Goal: Leave review/rating: Leave review/rating

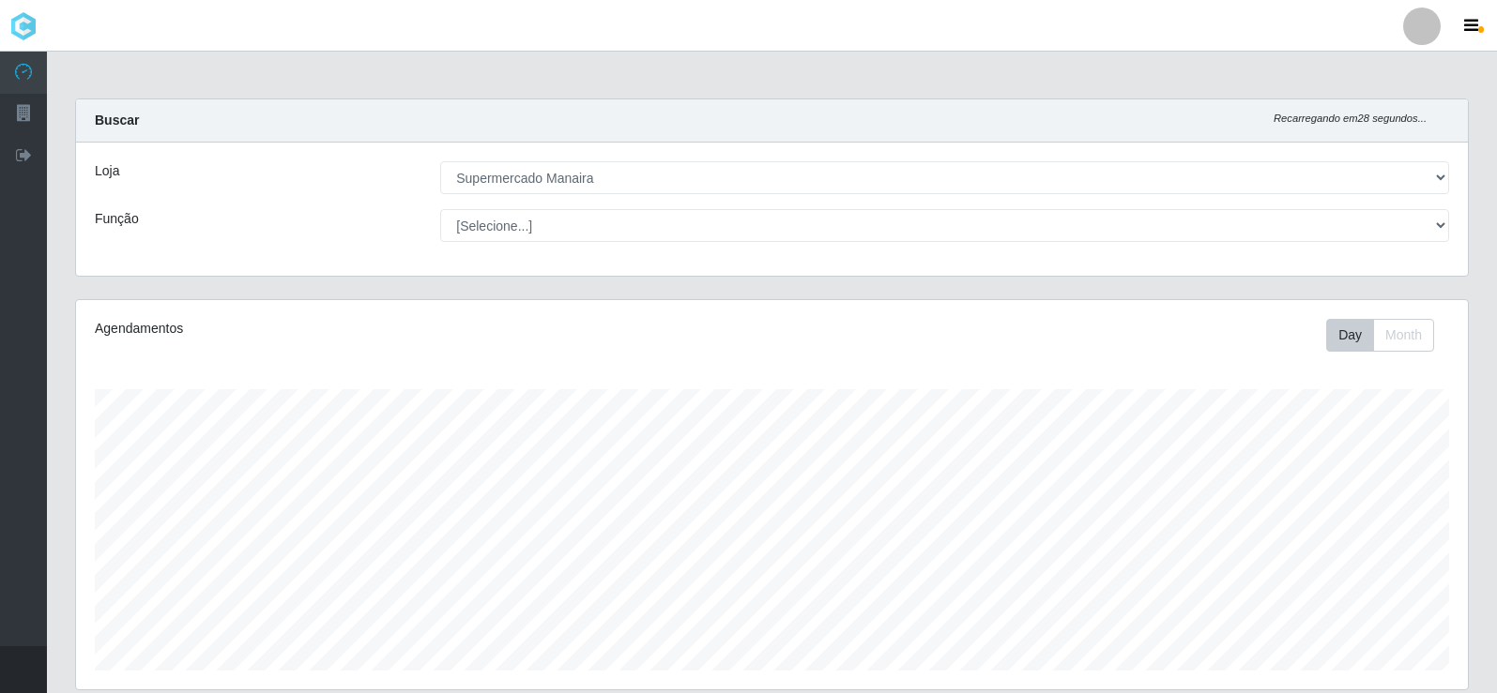
select select "443"
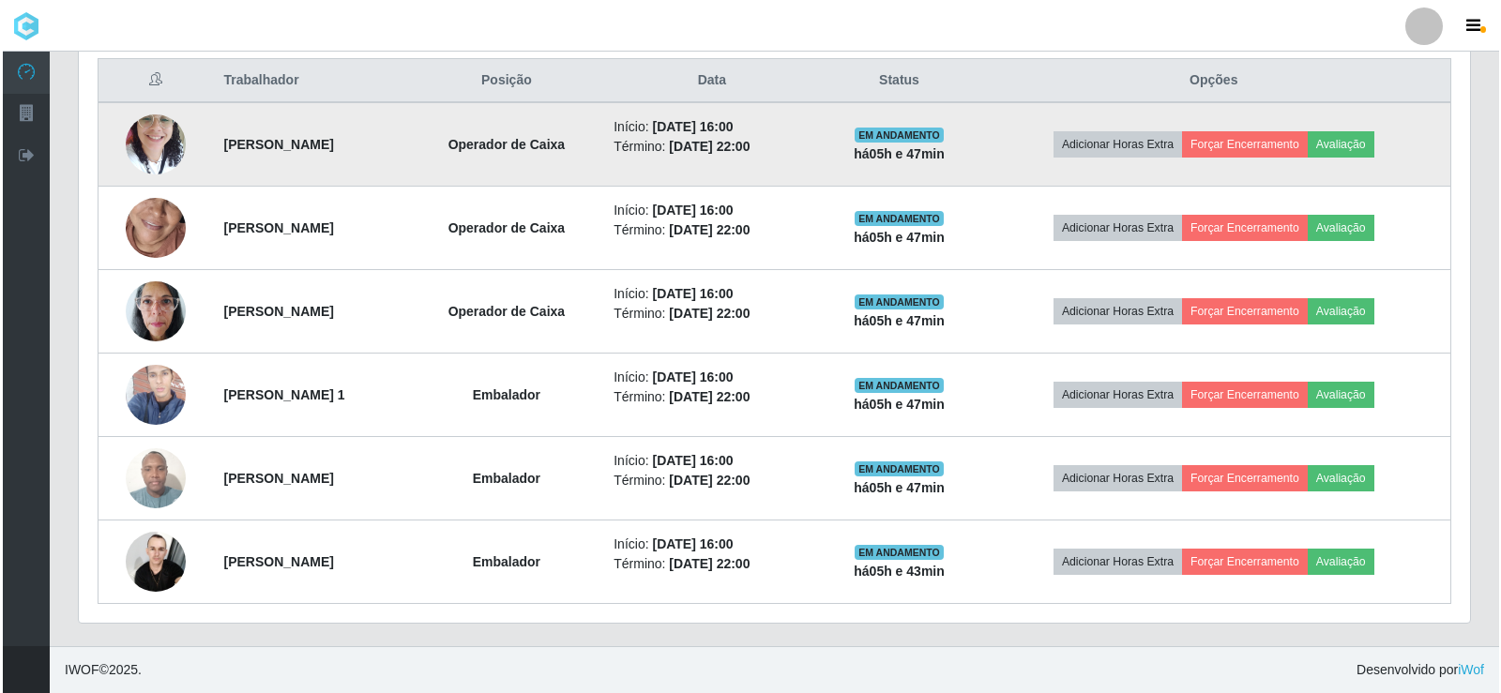
scroll to position [389, 1391]
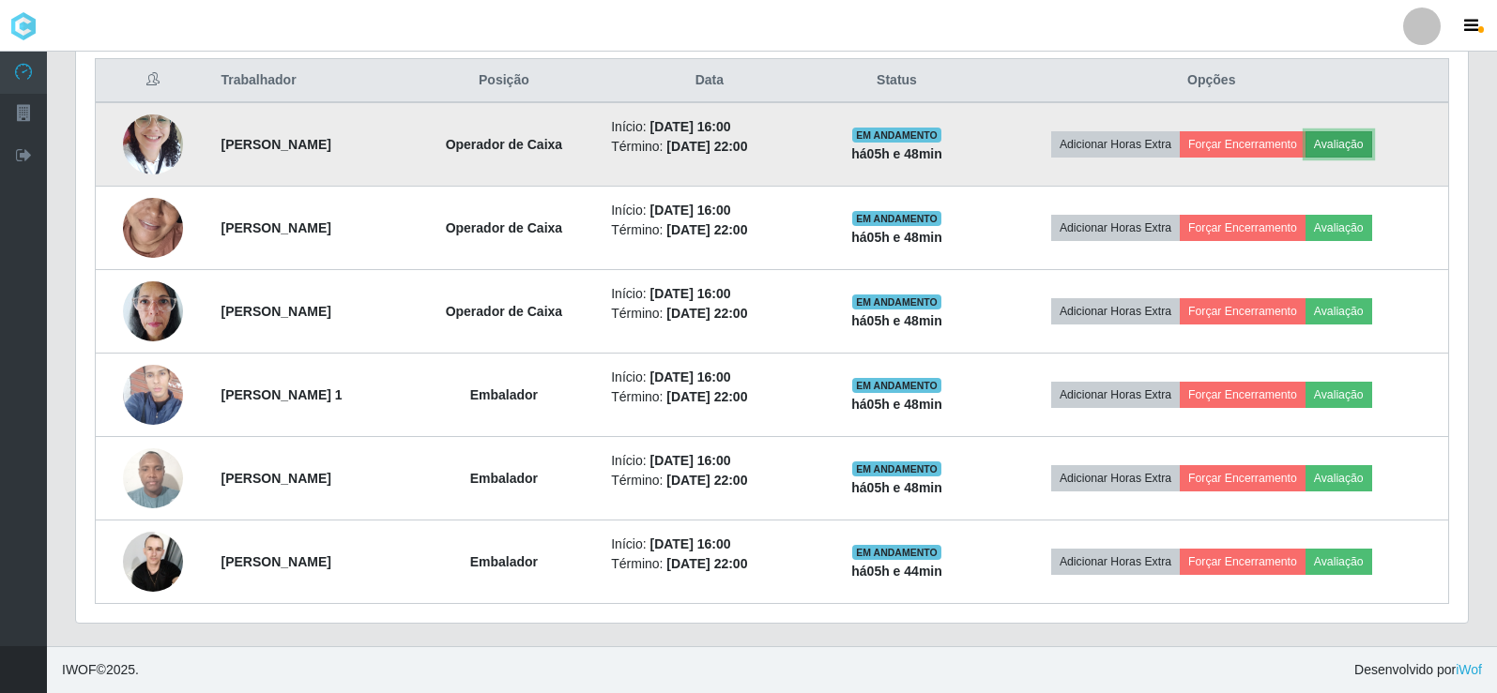
click at [1354, 153] on button "Avaliação" at bounding box center [1338, 144] width 67 height 26
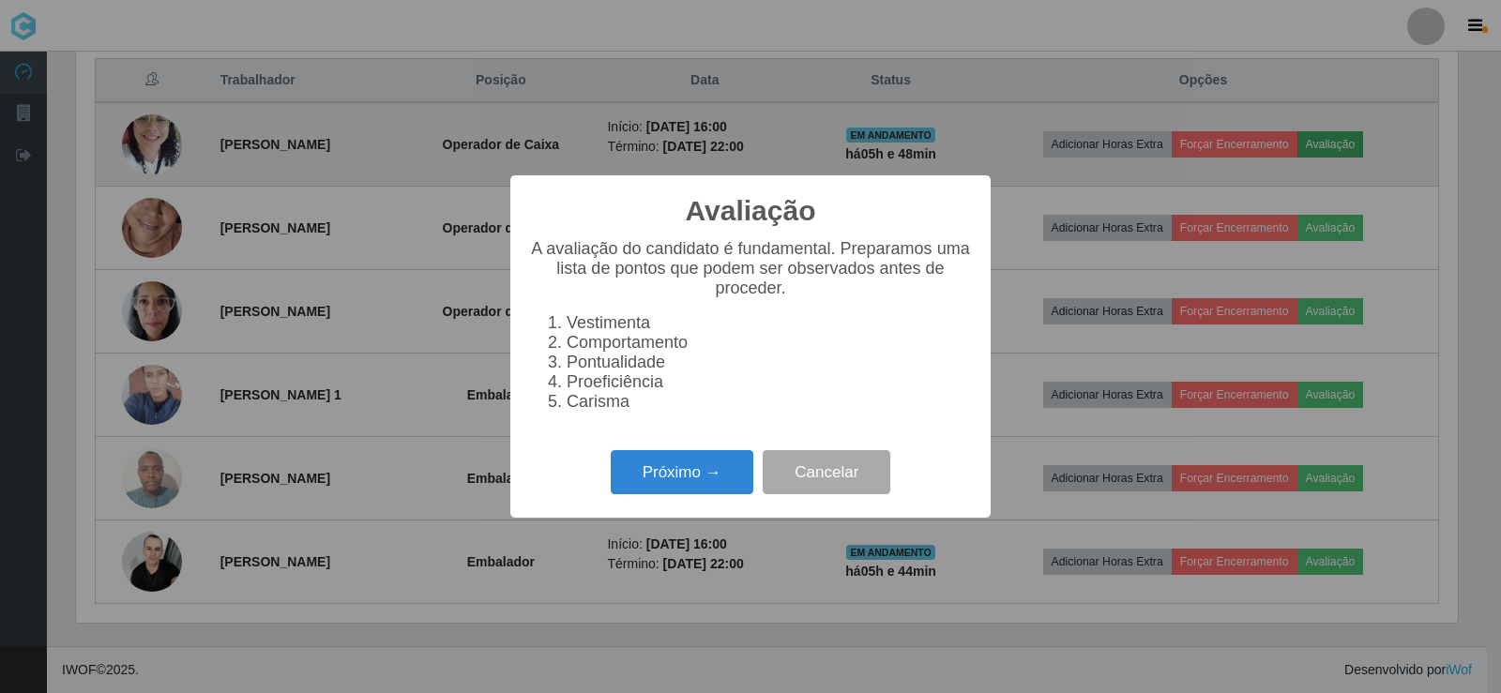
scroll to position [389, 1382]
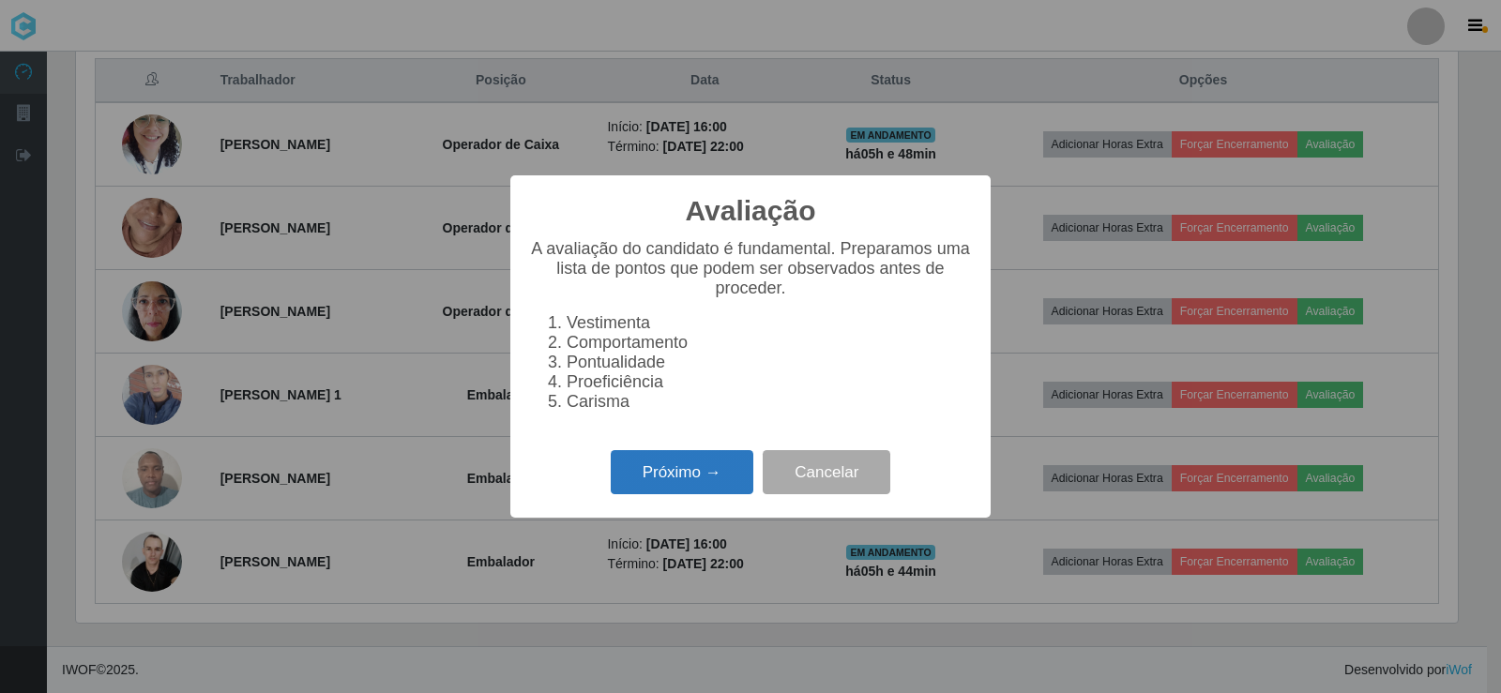
click at [722, 494] on button "Próximo →" at bounding box center [682, 472] width 143 height 44
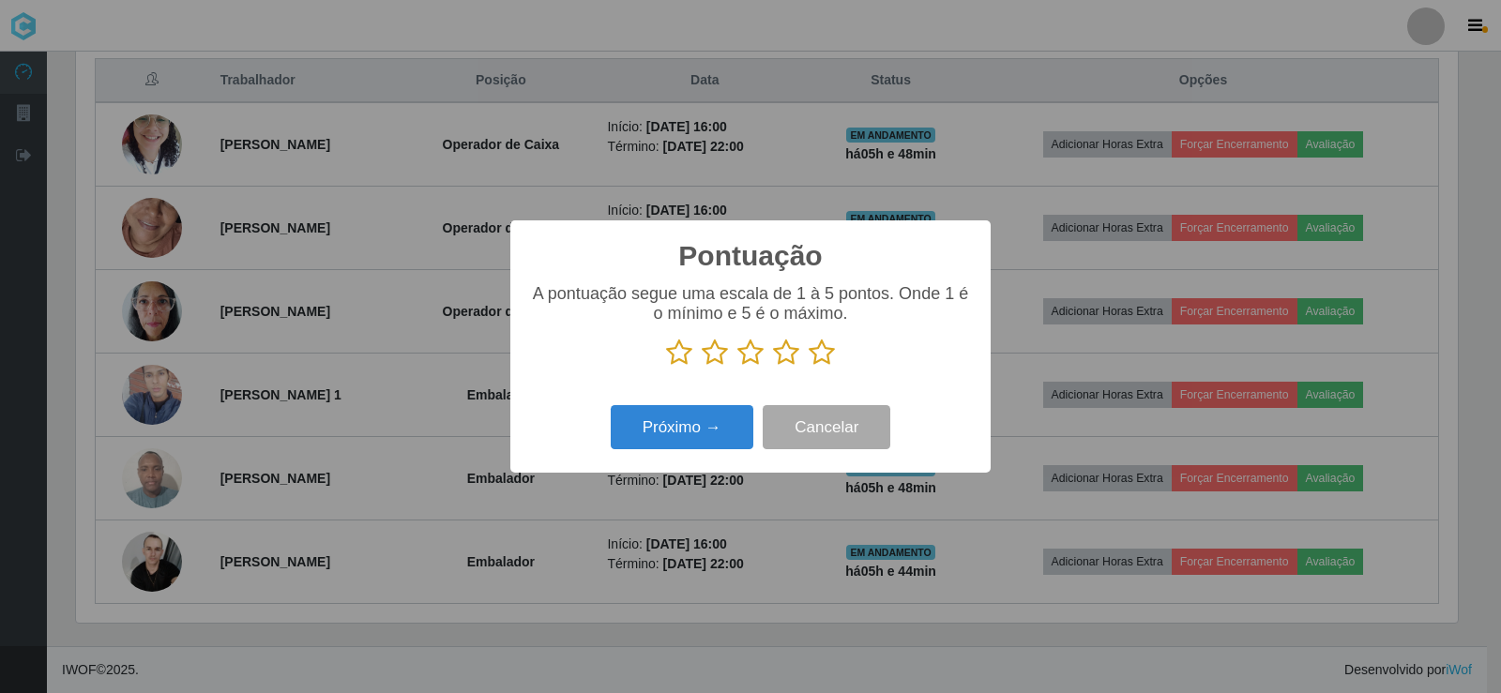
click at [826, 361] on icon at bounding box center [822, 353] width 26 height 28
click at [809, 367] on input "radio" at bounding box center [809, 367] width 0 height 0
click at [732, 429] on button "Próximo →" at bounding box center [682, 427] width 143 height 44
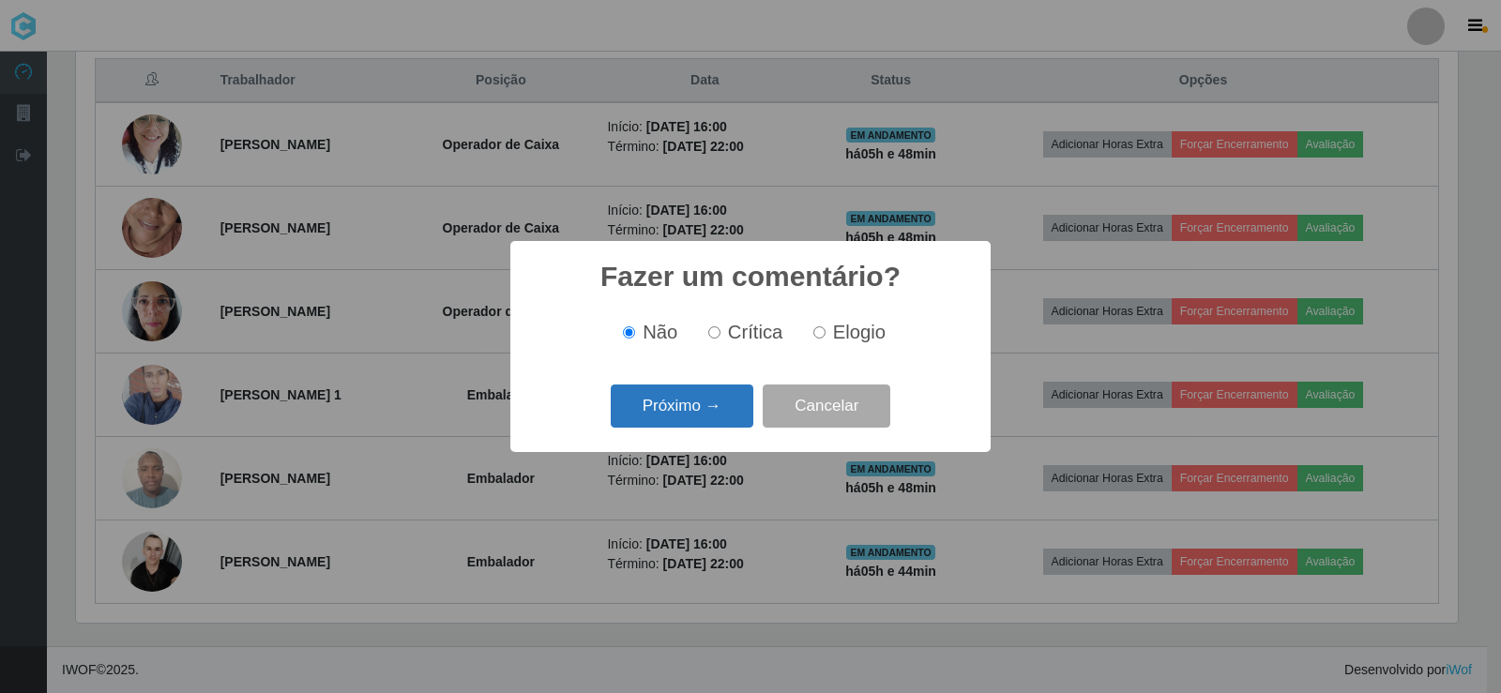
click at [721, 409] on button "Próximo →" at bounding box center [682, 407] width 143 height 44
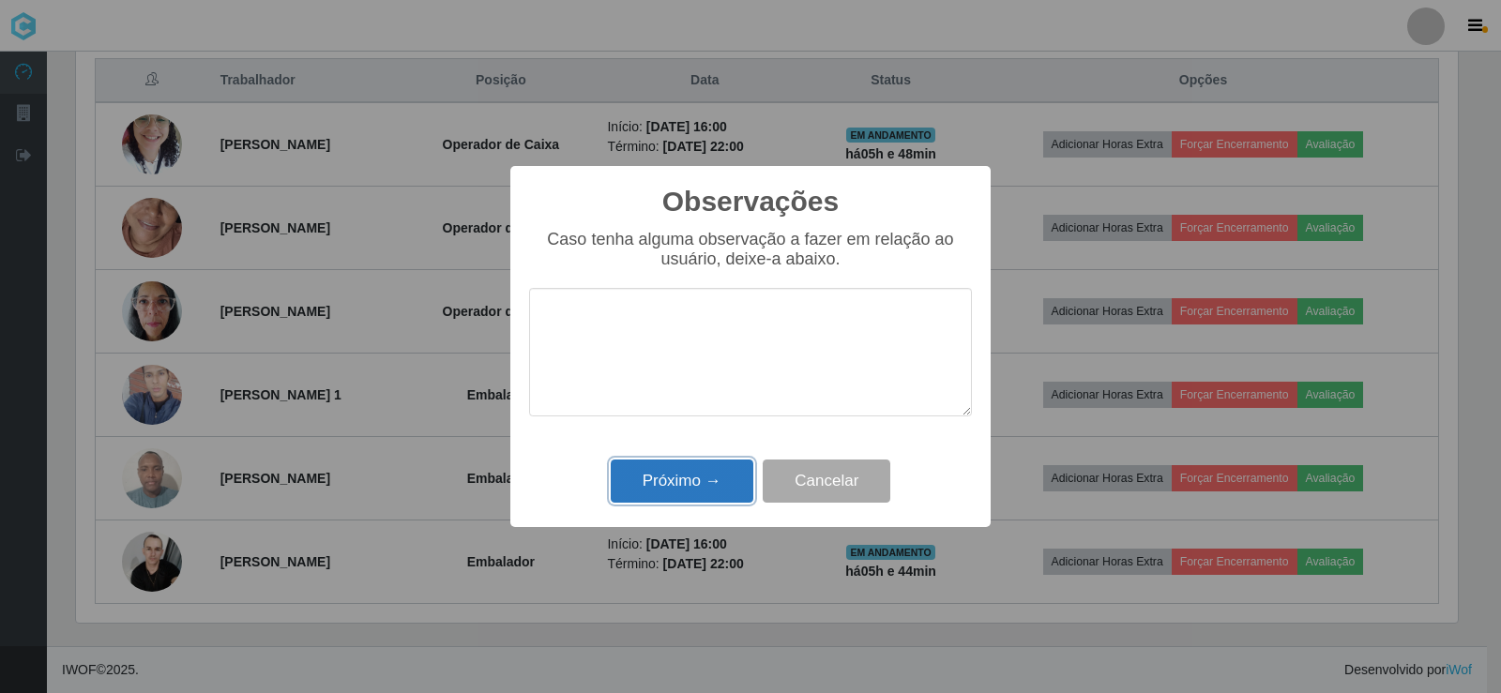
click at [735, 485] on button "Próximo →" at bounding box center [682, 482] width 143 height 44
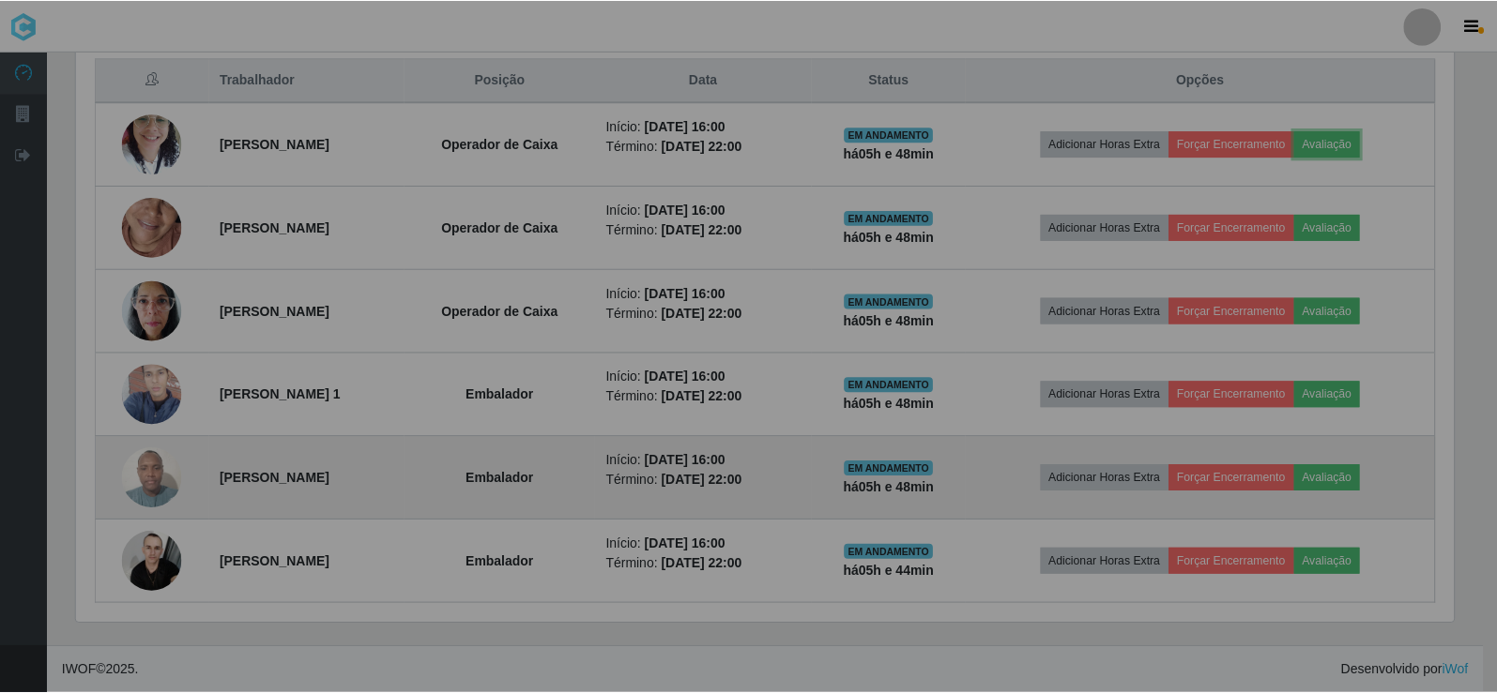
scroll to position [389, 1391]
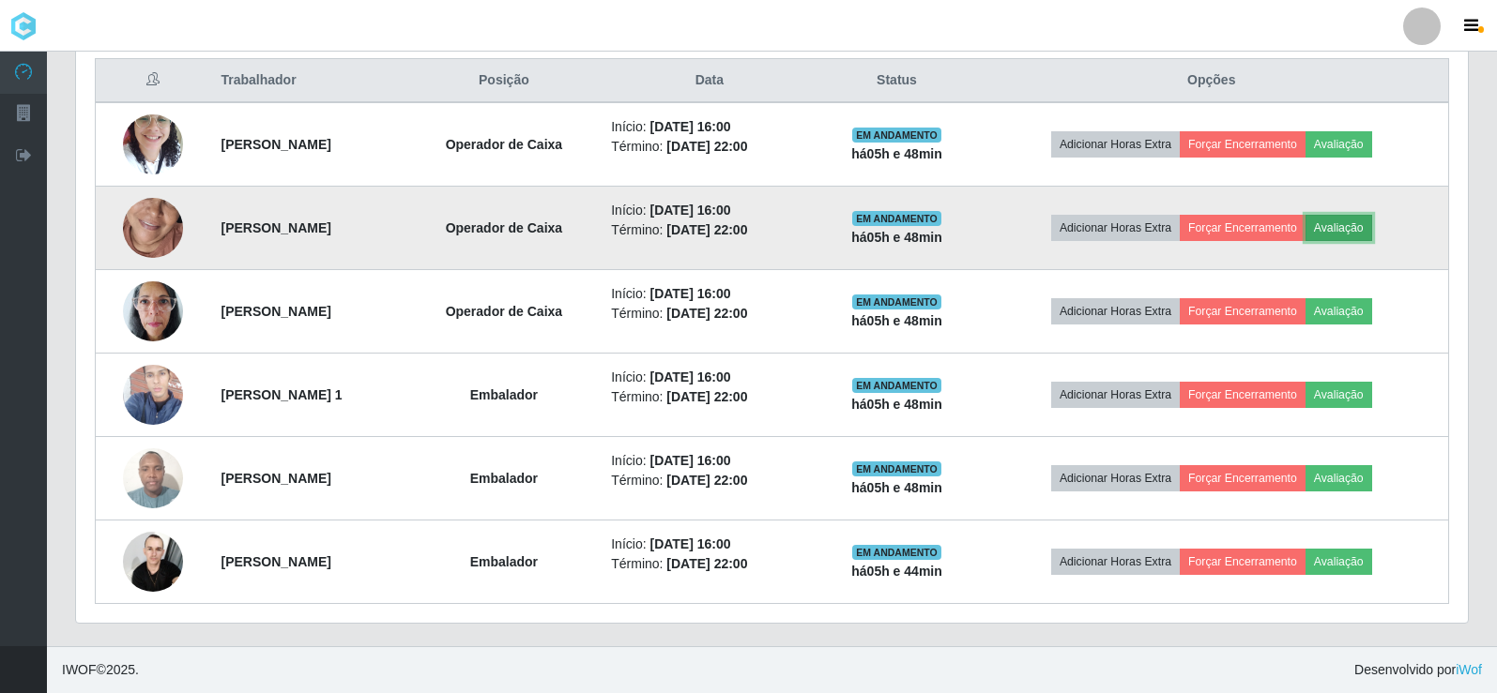
click at [1370, 234] on button "Avaliação" at bounding box center [1338, 228] width 67 height 26
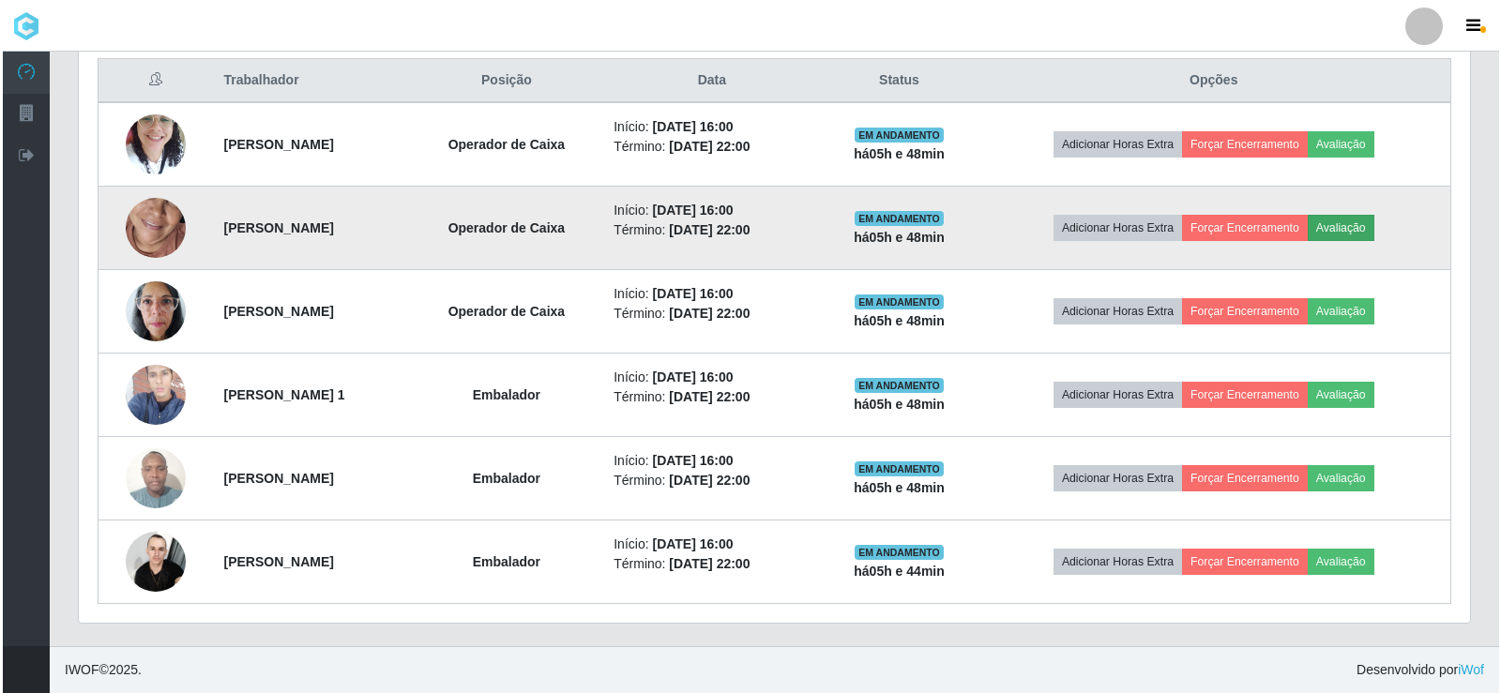
scroll to position [389, 1382]
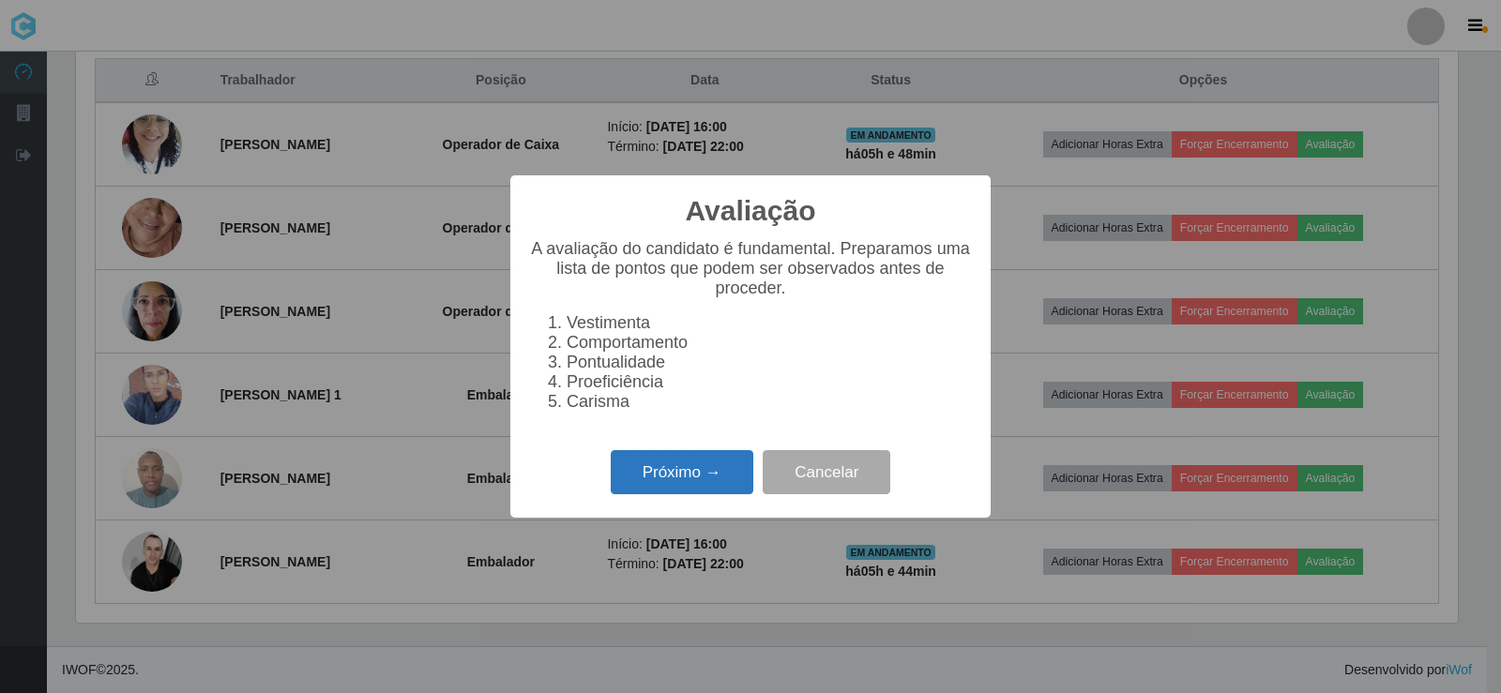
click at [716, 483] on button "Próximo →" at bounding box center [682, 472] width 143 height 44
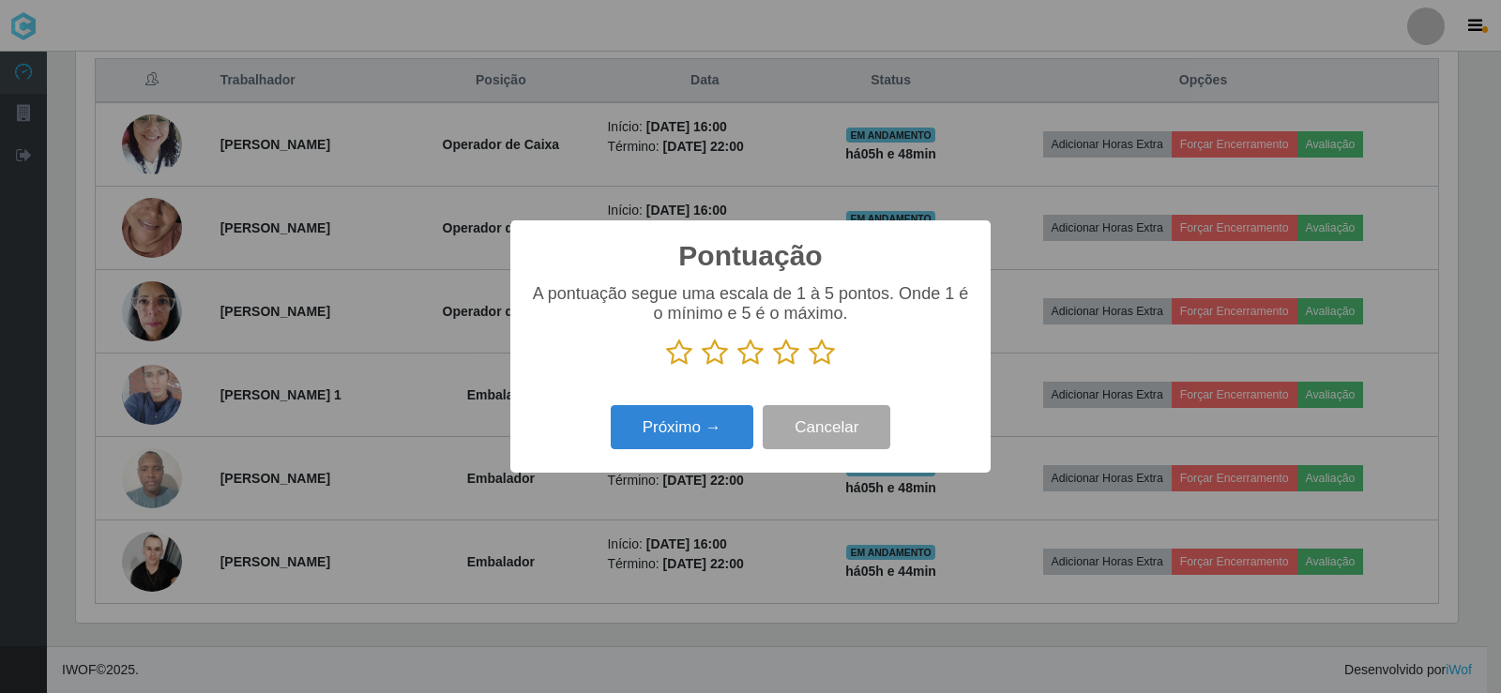
scroll to position [937867, 936874]
click at [818, 358] on icon at bounding box center [822, 353] width 26 height 28
click at [809, 367] on input "radio" at bounding box center [809, 367] width 0 height 0
click at [726, 433] on button "Próximo →" at bounding box center [682, 427] width 143 height 44
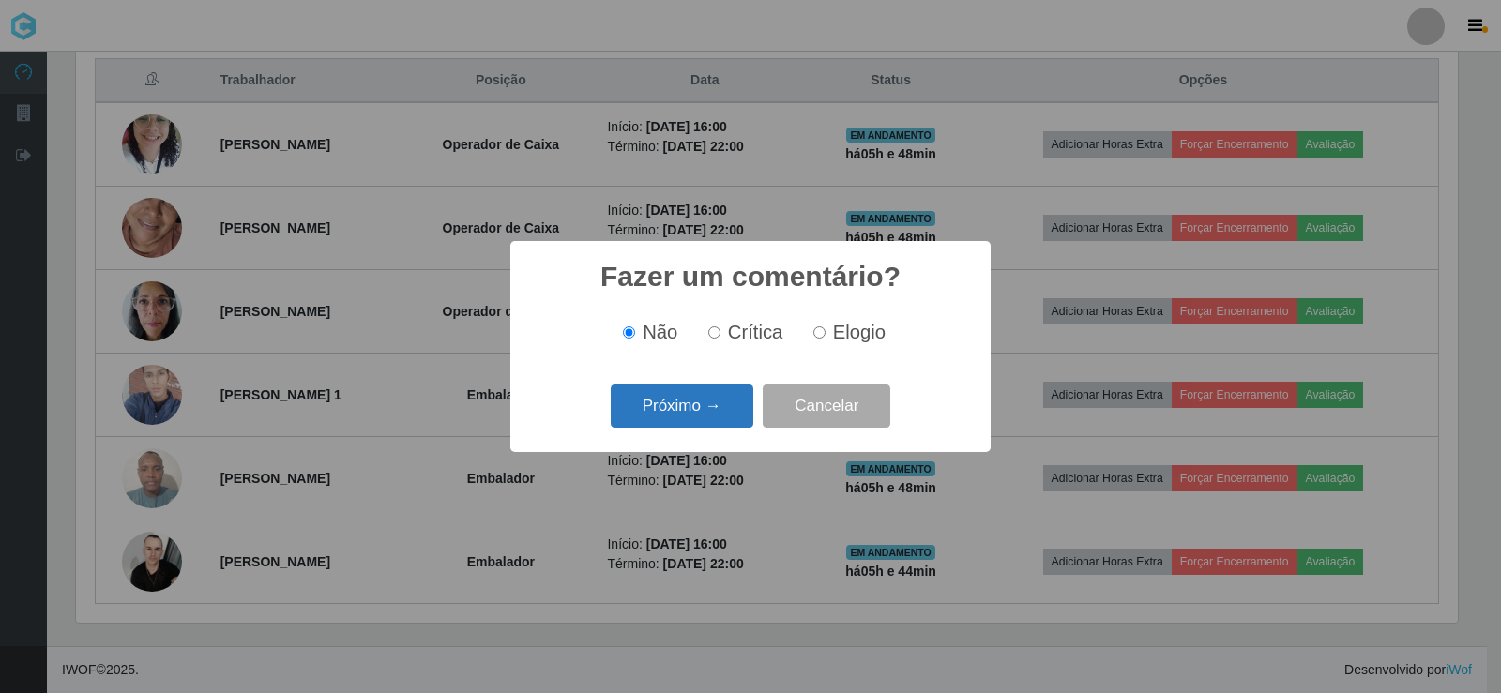
click at [713, 419] on button "Próximo →" at bounding box center [682, 407] width 143 height 44
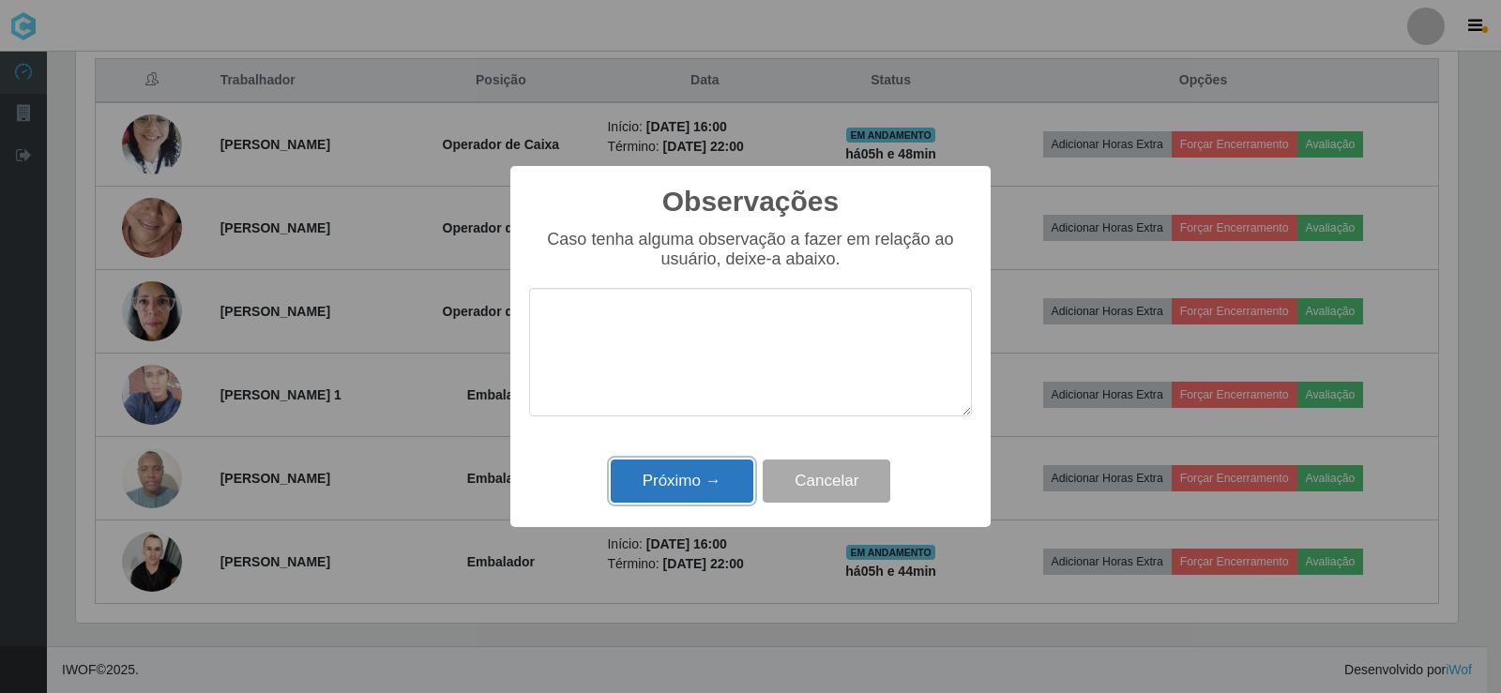
click at [708, 478] on button "Próximo →" at bounding box center [682, 482] width 143 height 44
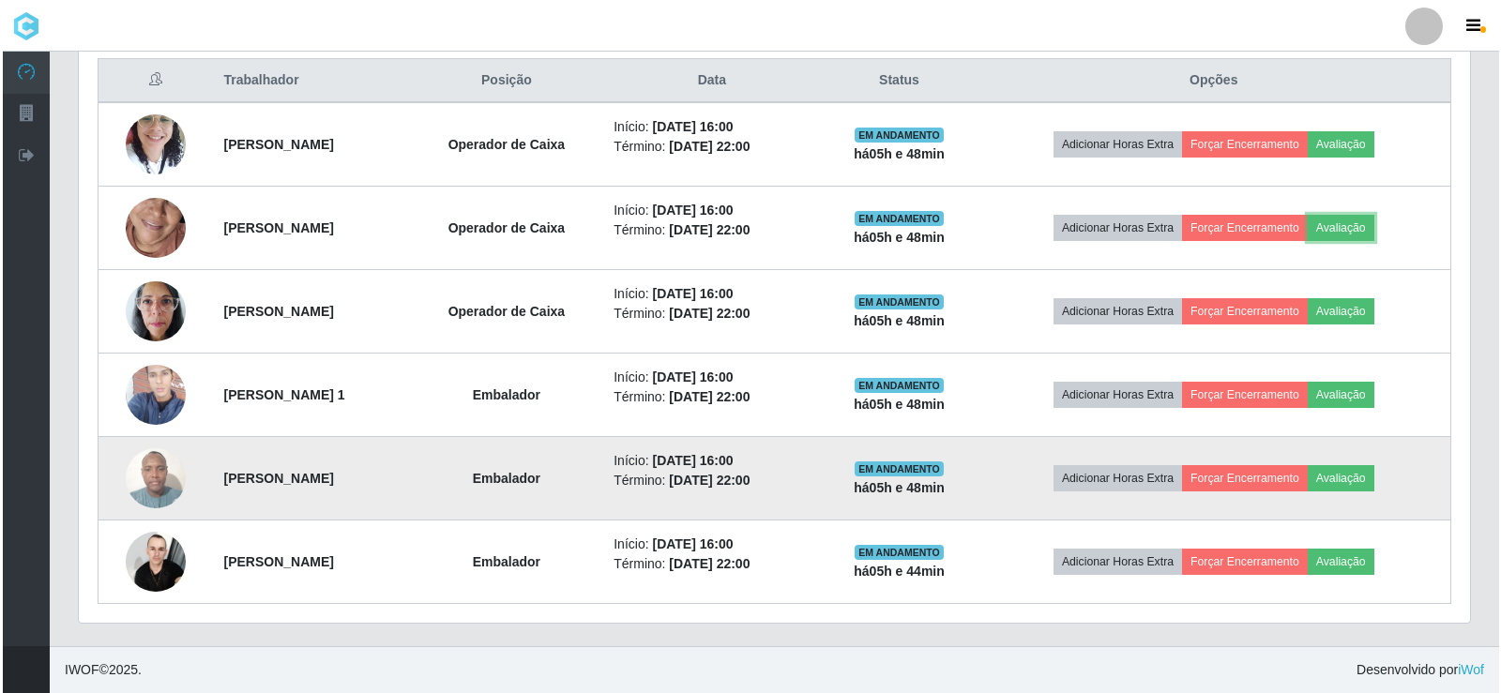
scroll to position [389, 1391]
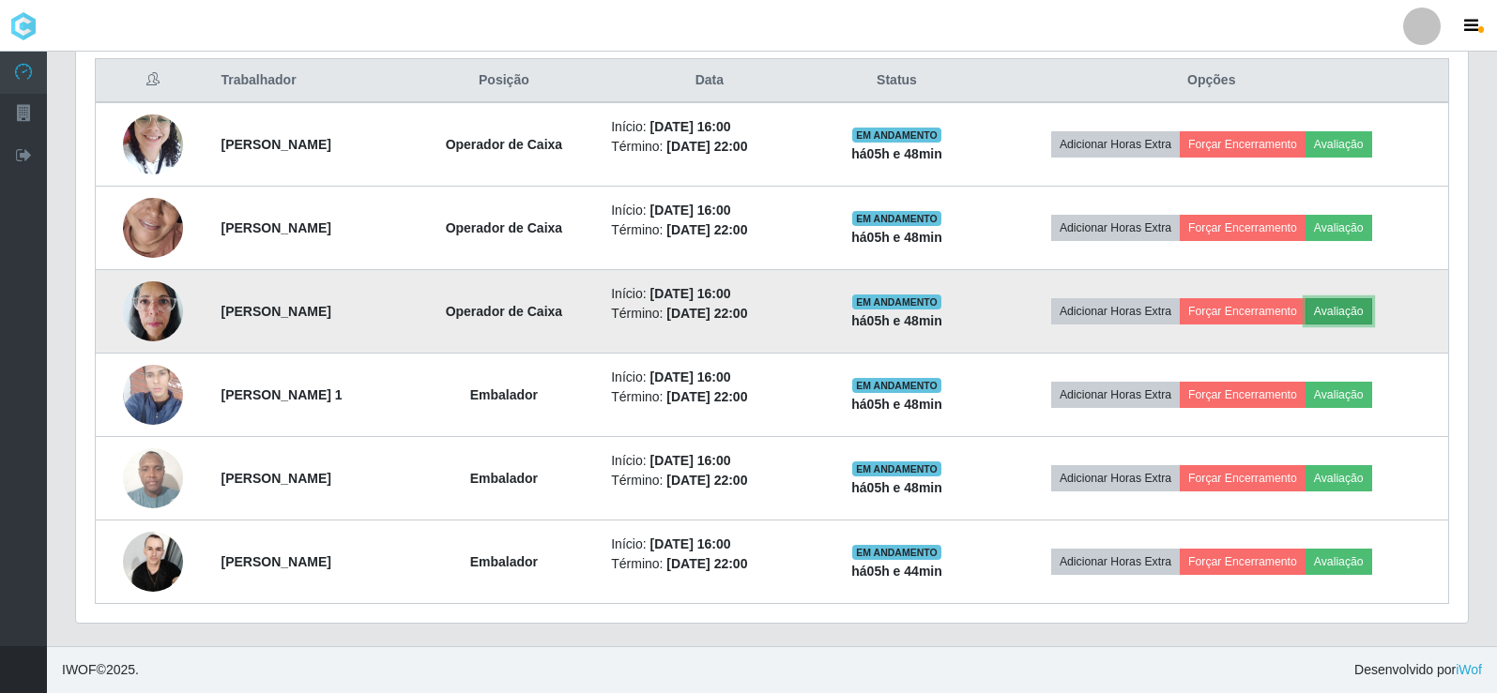
click at [1360, 315] on button "Avaliação" at bounding box center [1338, 311] width 67 height 26
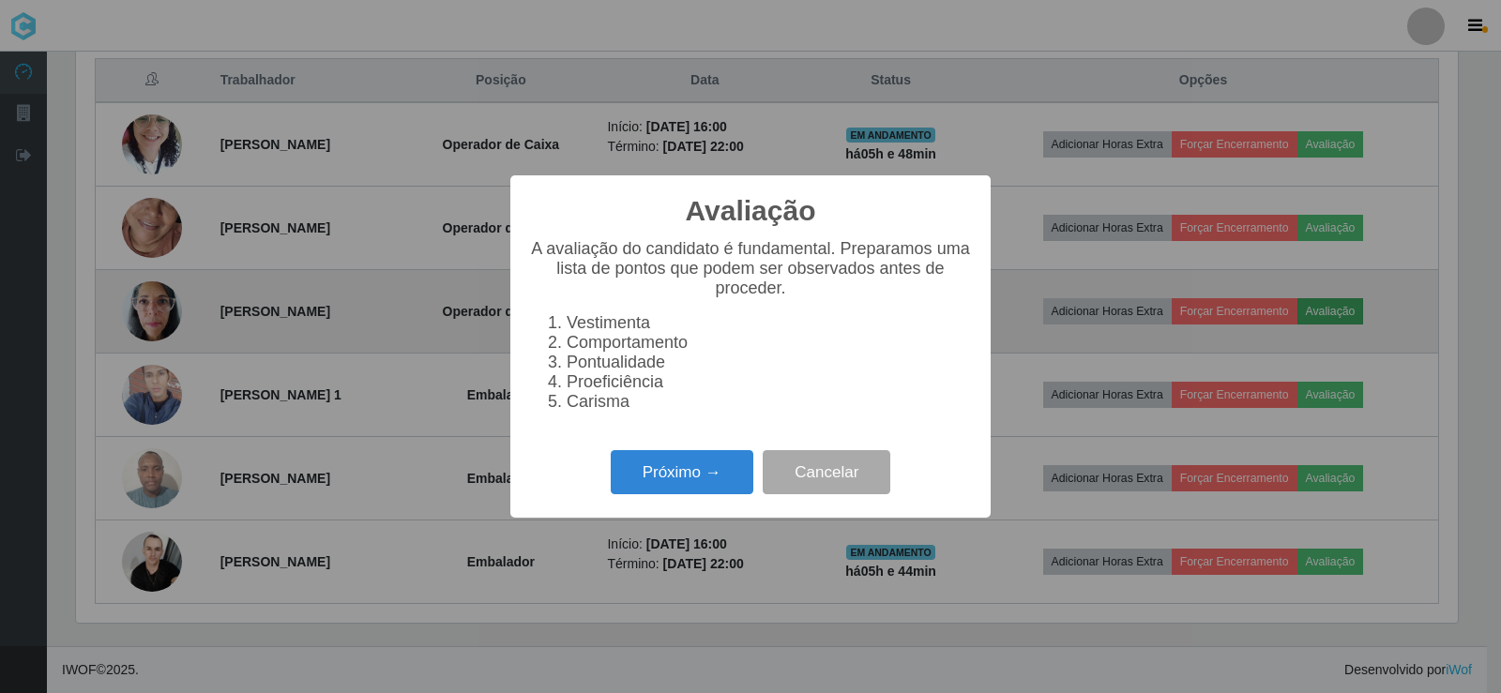
scroll to position [389, 1382]
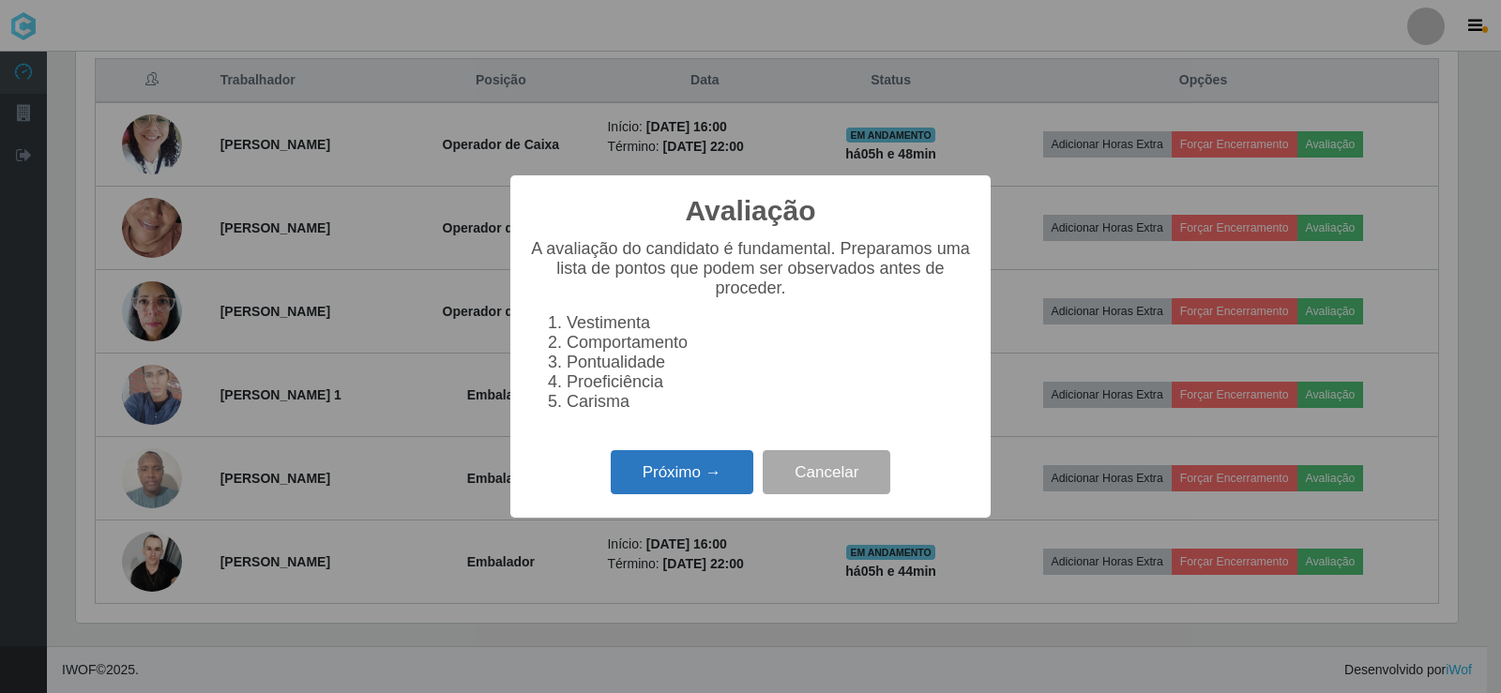
click at [708, 485] on button "Próximo →" at bounding box center [682, 472] width 143 height 44
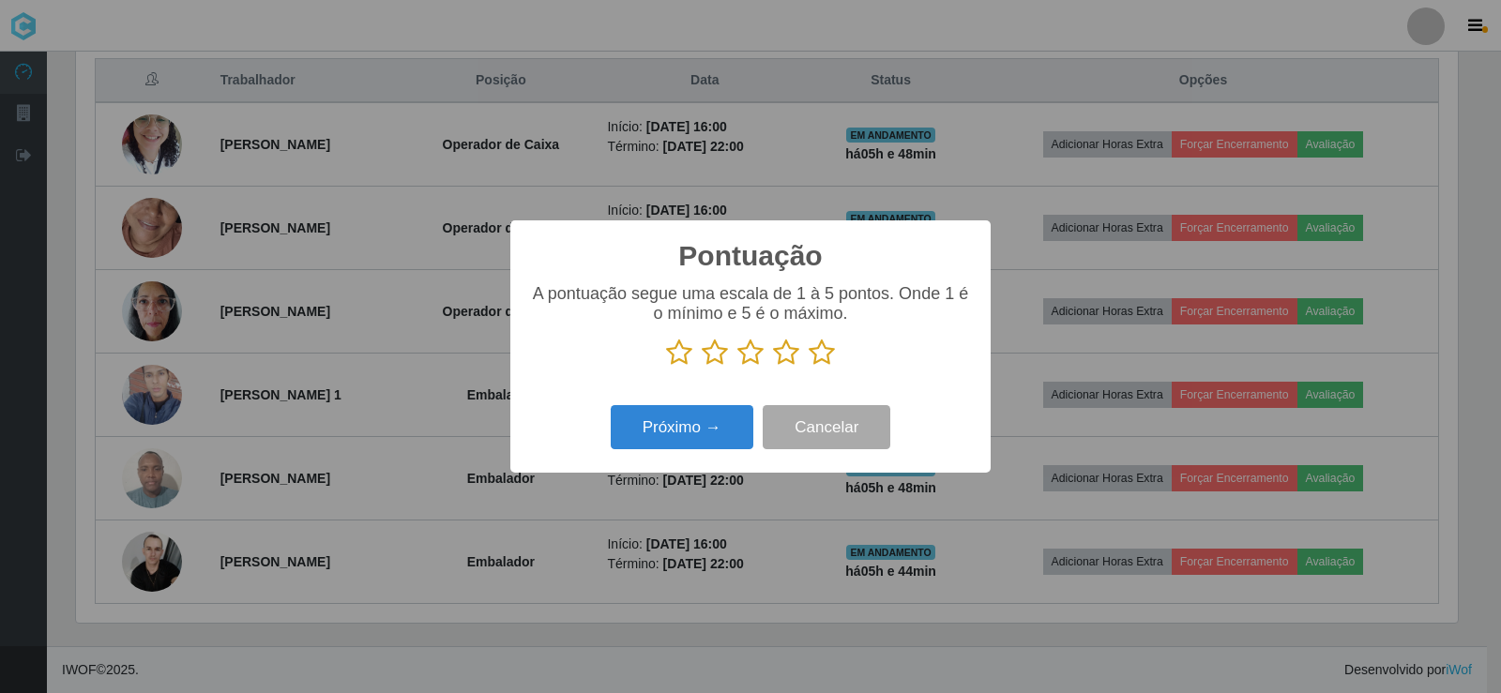
click at [816, 356] on icon at bounding box center [822, 353] width 26 height 28
click at [809, 367] on input "radio" at bounding box center [809, 367] width 0 height 0
click at [734, 429] on button "Próximo →" at bounding box center [682, 427] width 143 height 44
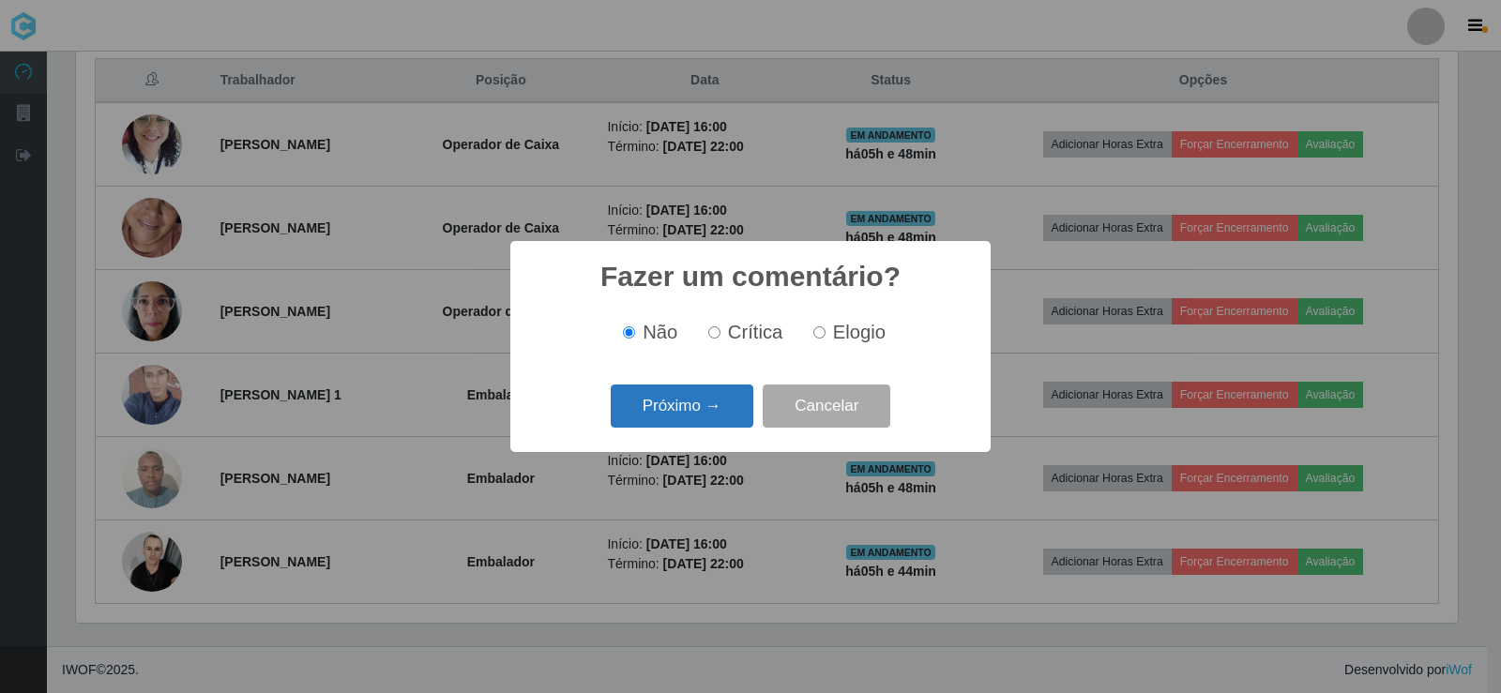
click at [725, 424] on button "Próximo →" at bounding box center [682, 407] width 143 height 44
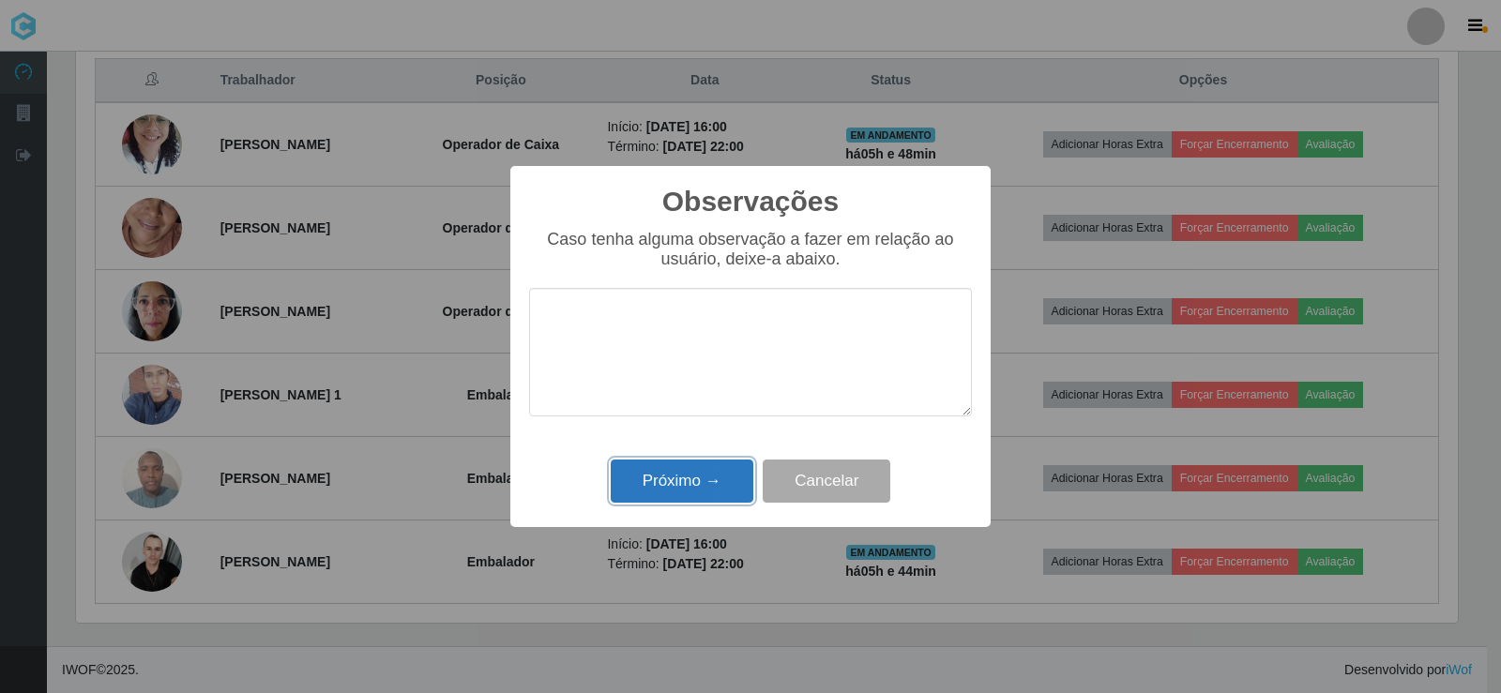
click at [684, 478] on button "Próximo →" at bounding box center [682, 482] width 143 height 44
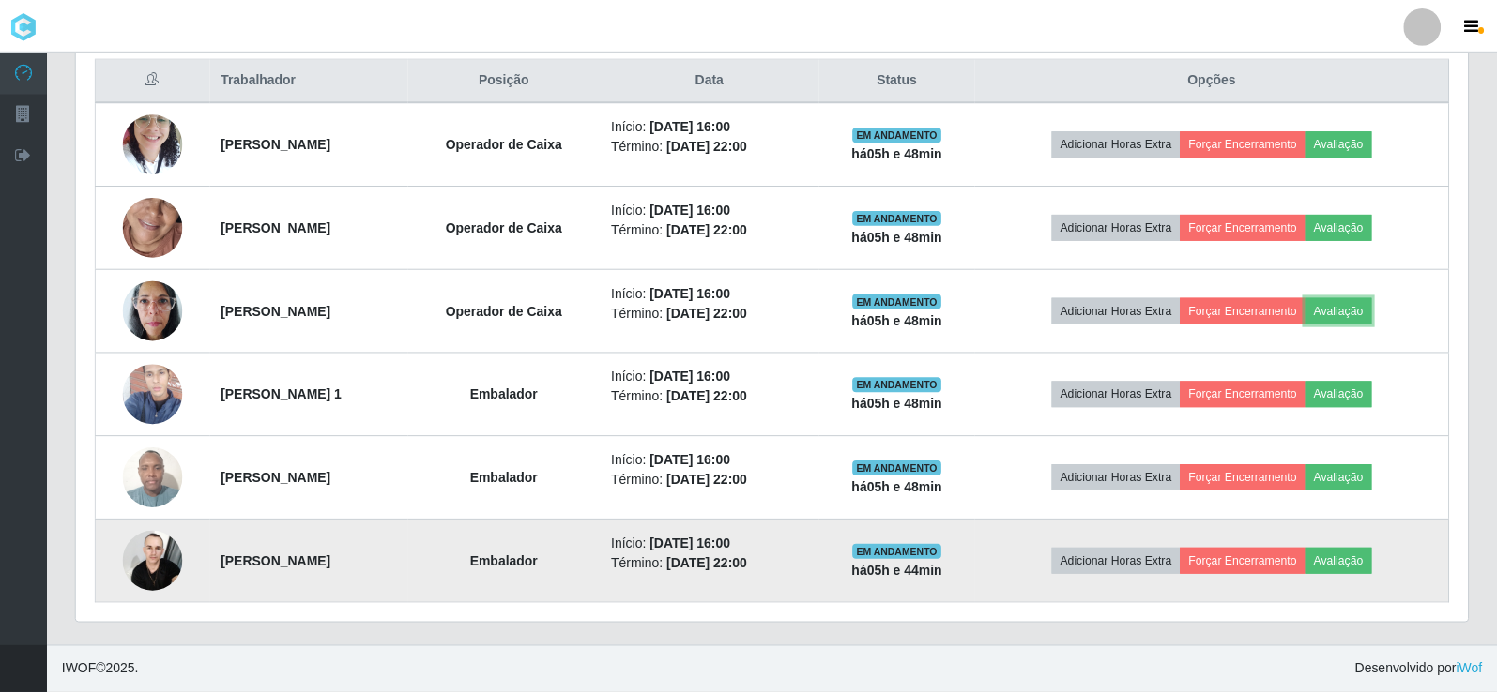
scroll to position [389, 1391]
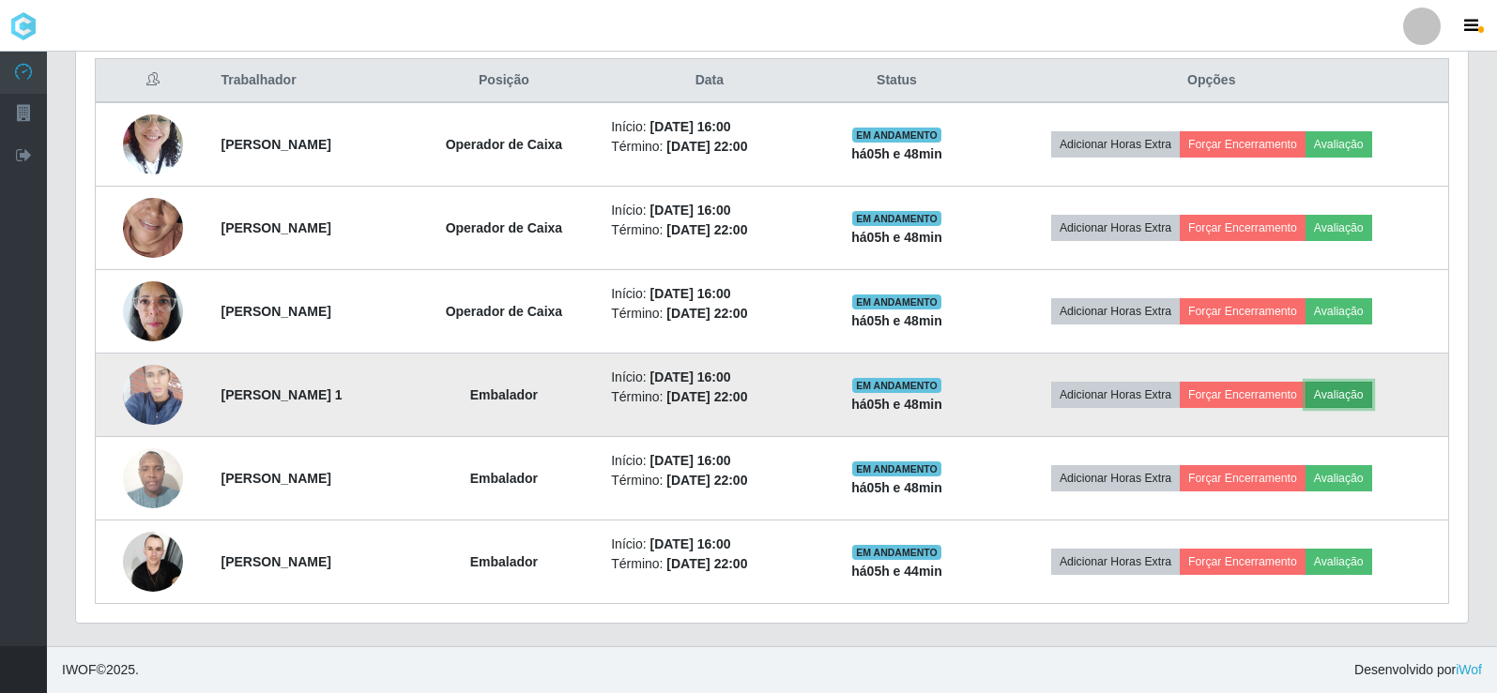
click at [1366, 395] on button "Avaliação" at bounding box center [1338, 395] width 67 height 26
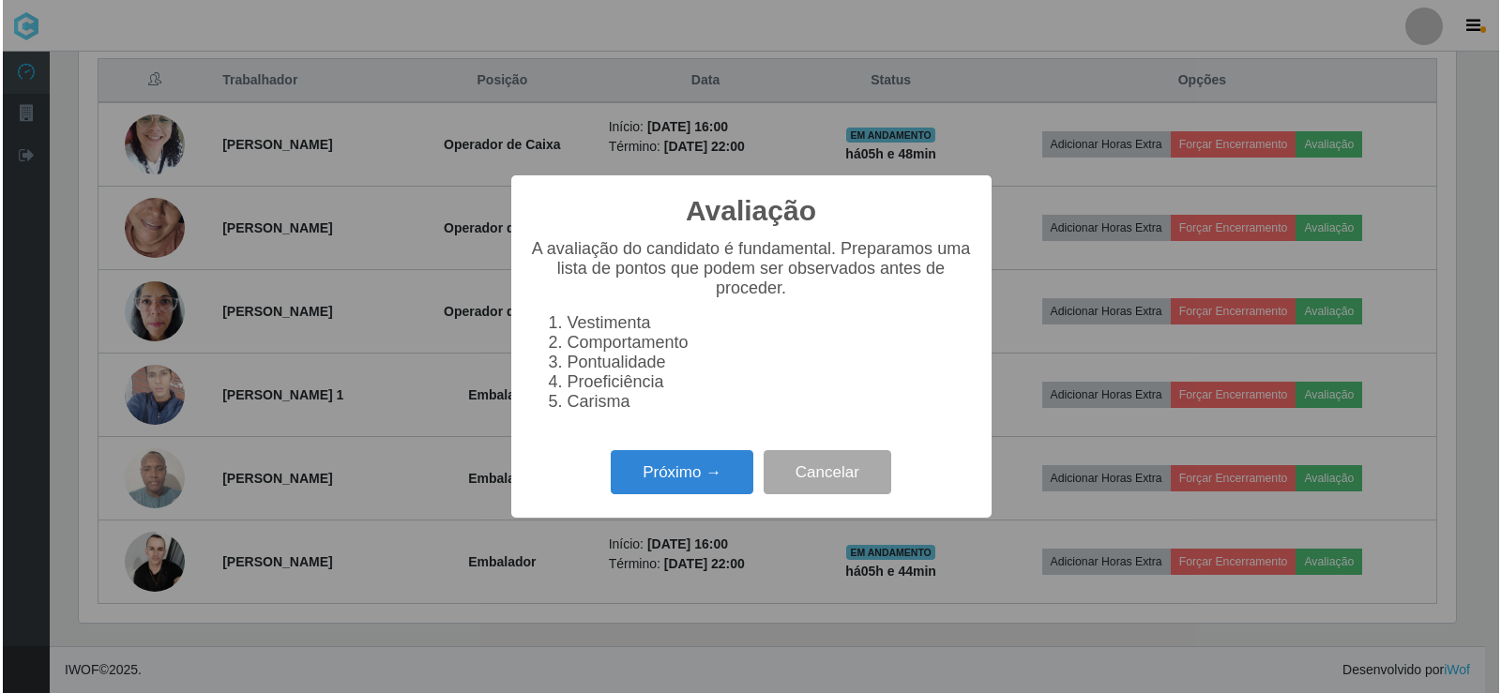
scroll to position [389, 1382]
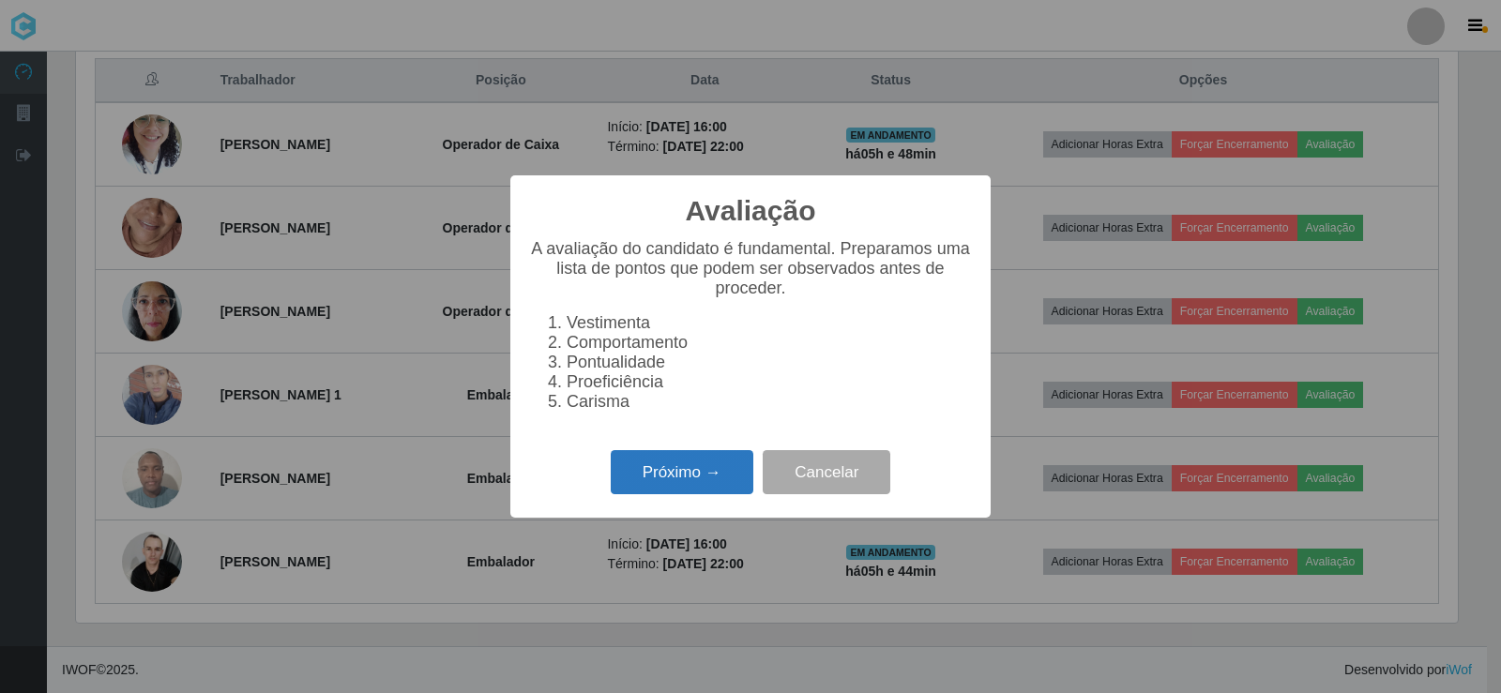
click at [694, 481] on button "Próximo →" at bounding box center [682, 472] width 143 height 44
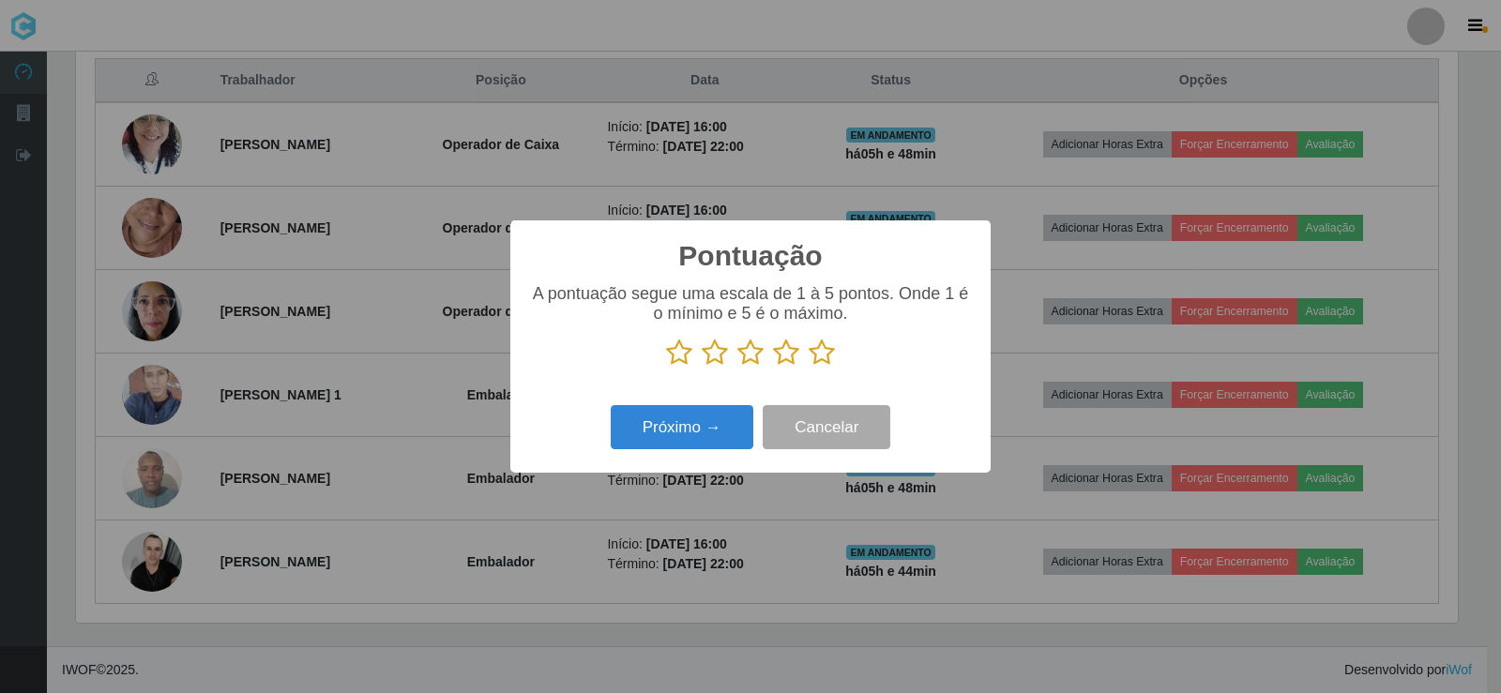
click at [826, 353] on icon at bounding box center [822, 353] width 26 height 28
click at [809, 367] on input "radio" at bounding box center [809, 367] width 0 height 0
click at [736, 423] on button "Próximo →" at bounding box center [682, 427] width 143 height 44
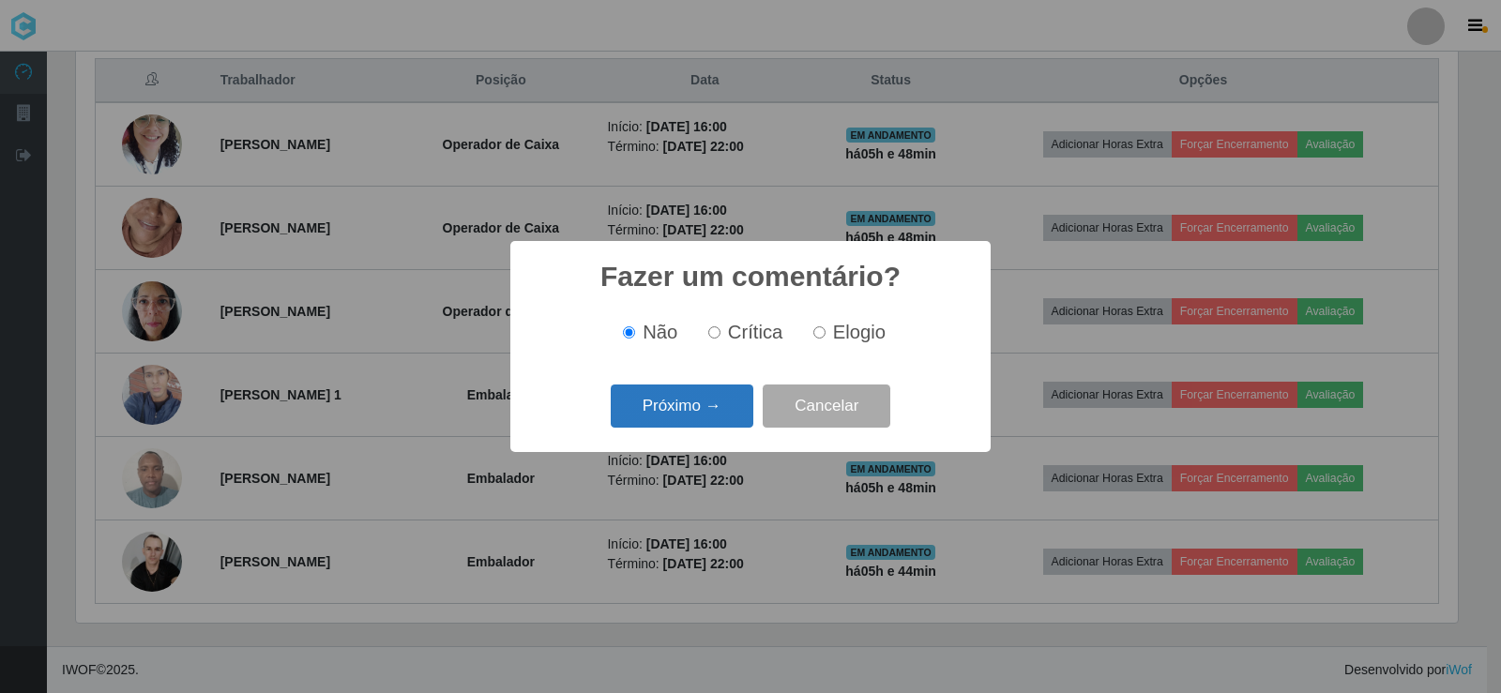
click at [698, 412] on button "Próximo →" at bounding box center [682, 407] width 143 height 44
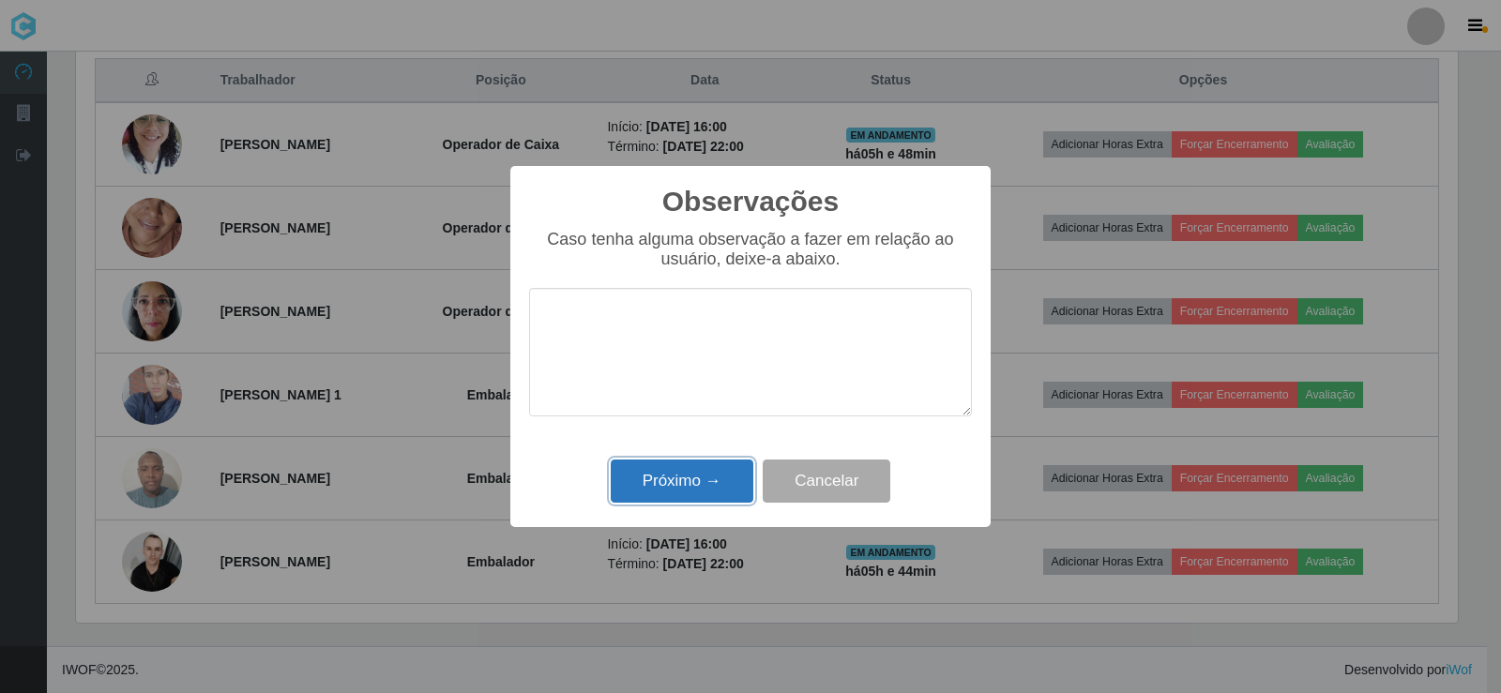
click at [730, 487] on button "Próximo →" at bounding box center [682, 482] width 143 height 44
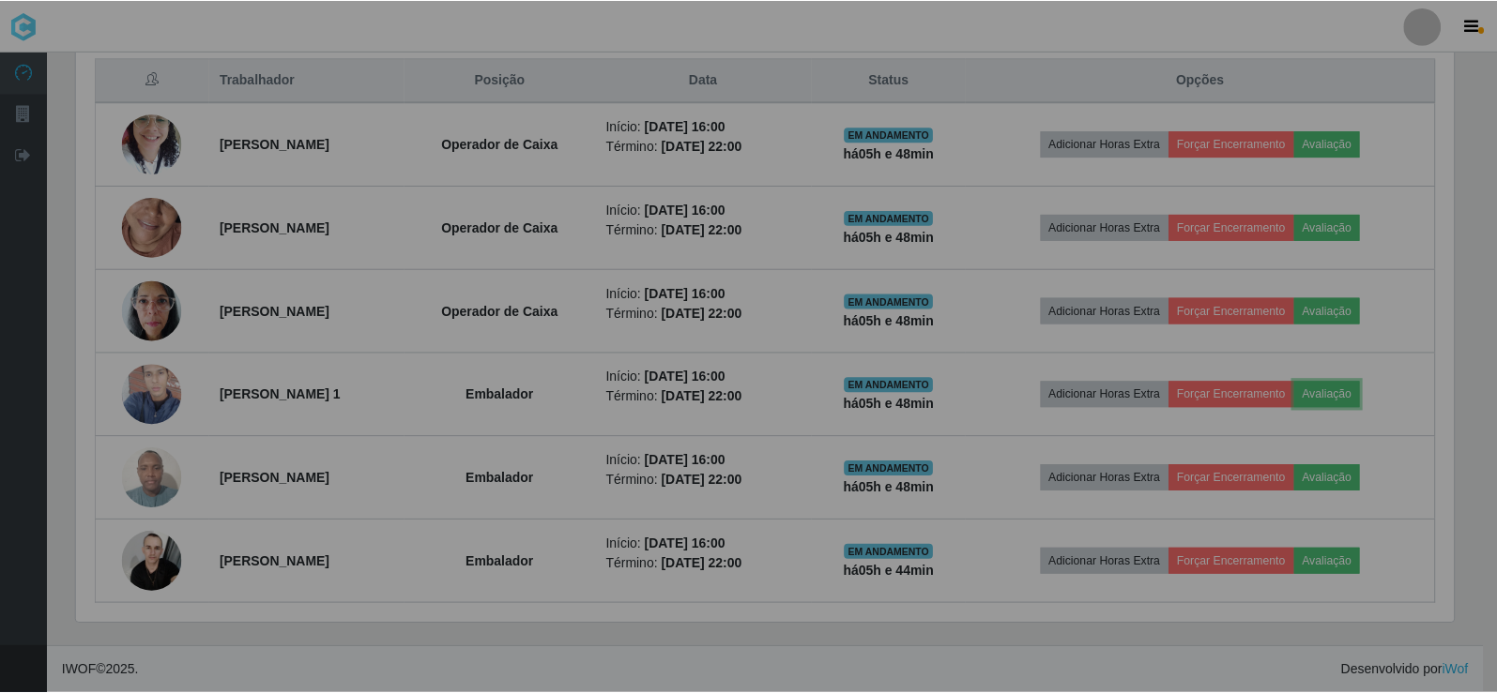
scroll to position [389, 1391]
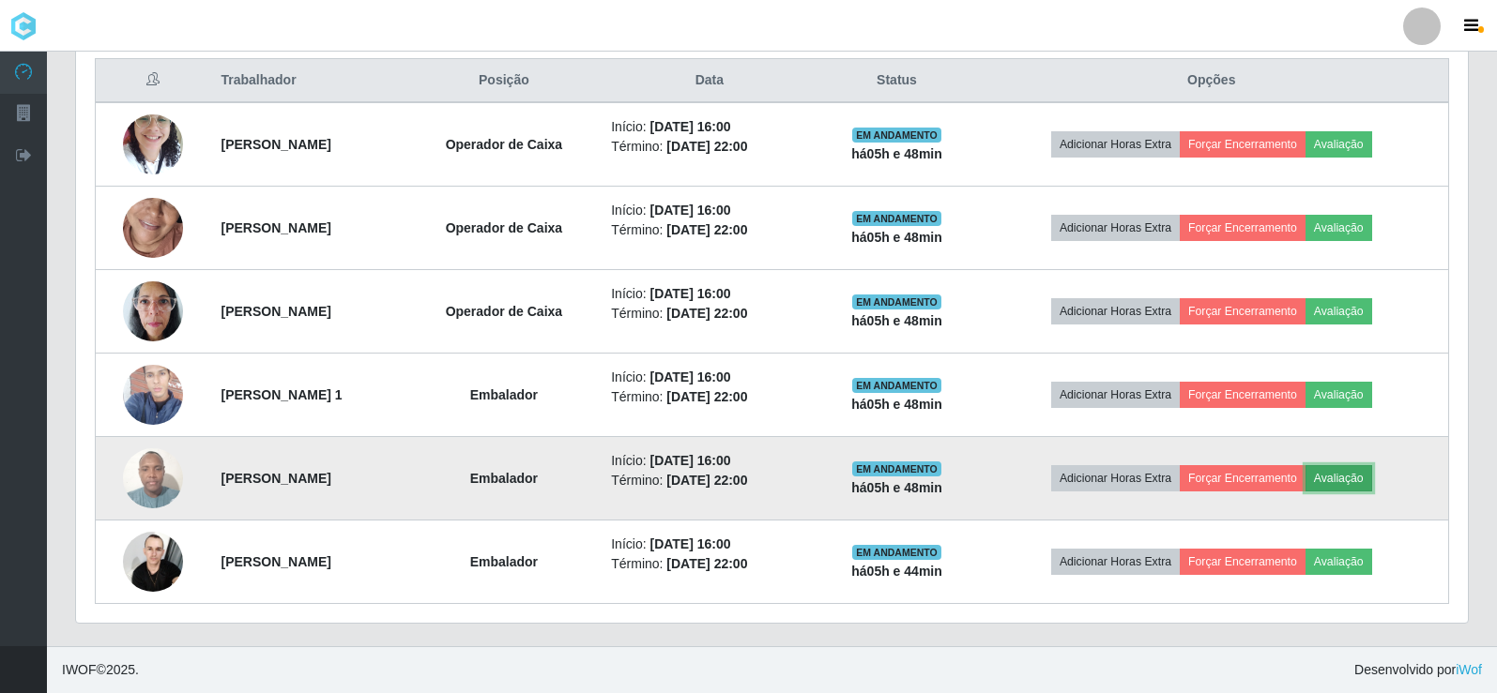
click at [1350, 477] on button "Avaliação" at bounding box center [1338, 478] width 67 height 26
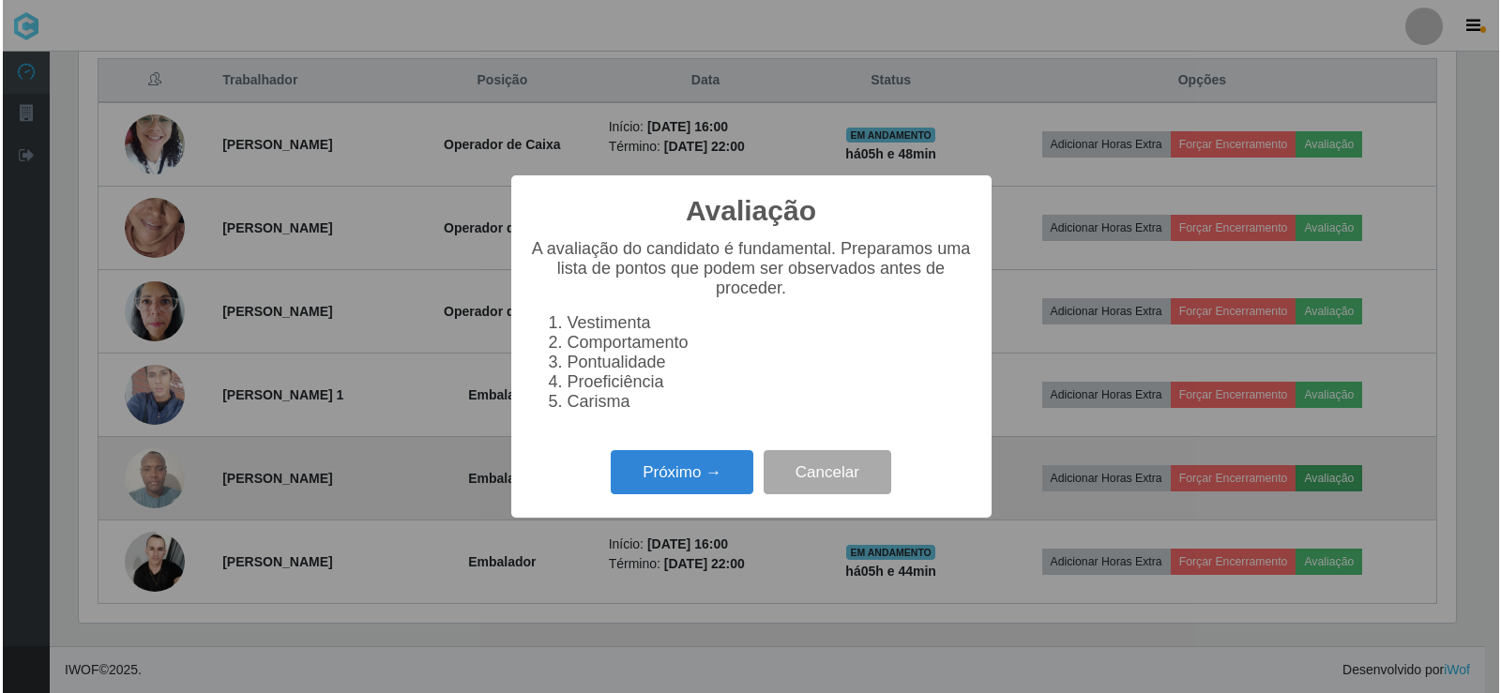
scroll to position [389, 1382]
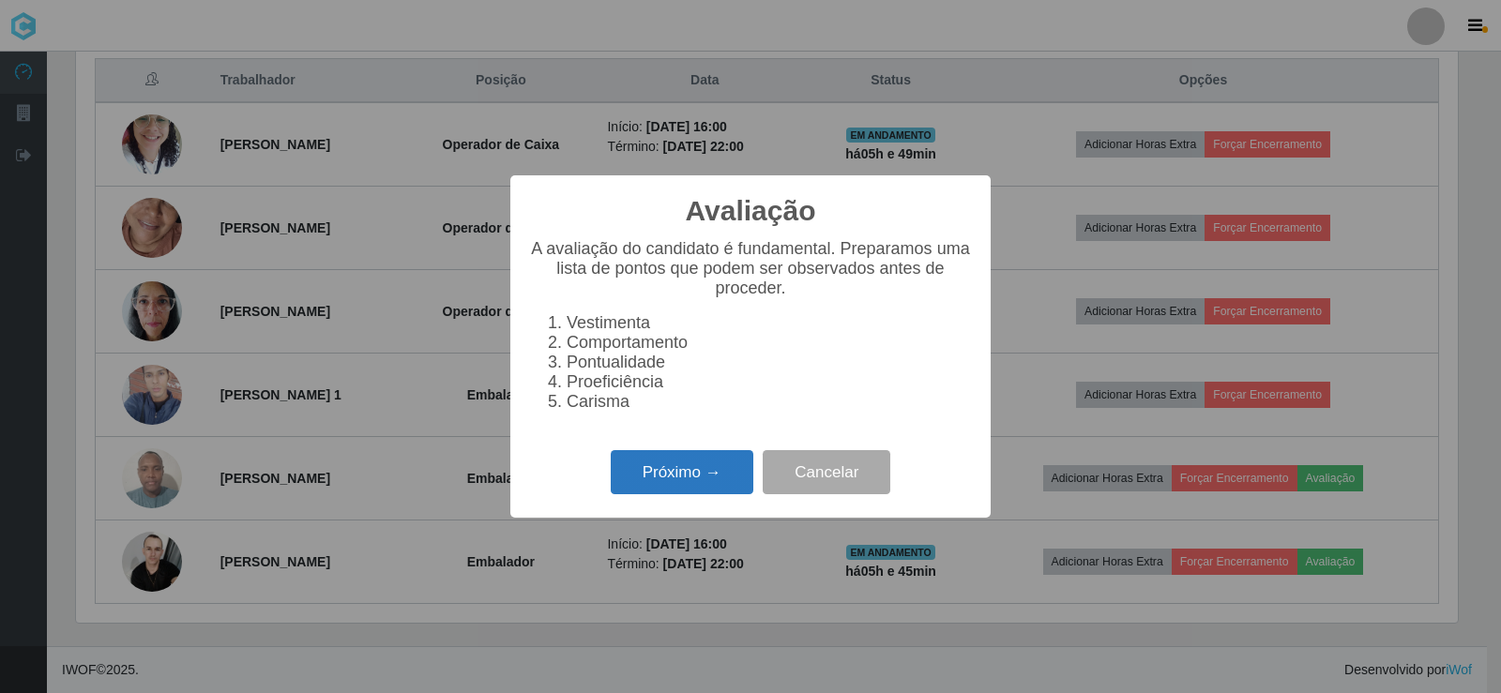
click at [679, 481] on button "Próximo →" at bounding box center [682, 472] width 143 height 44
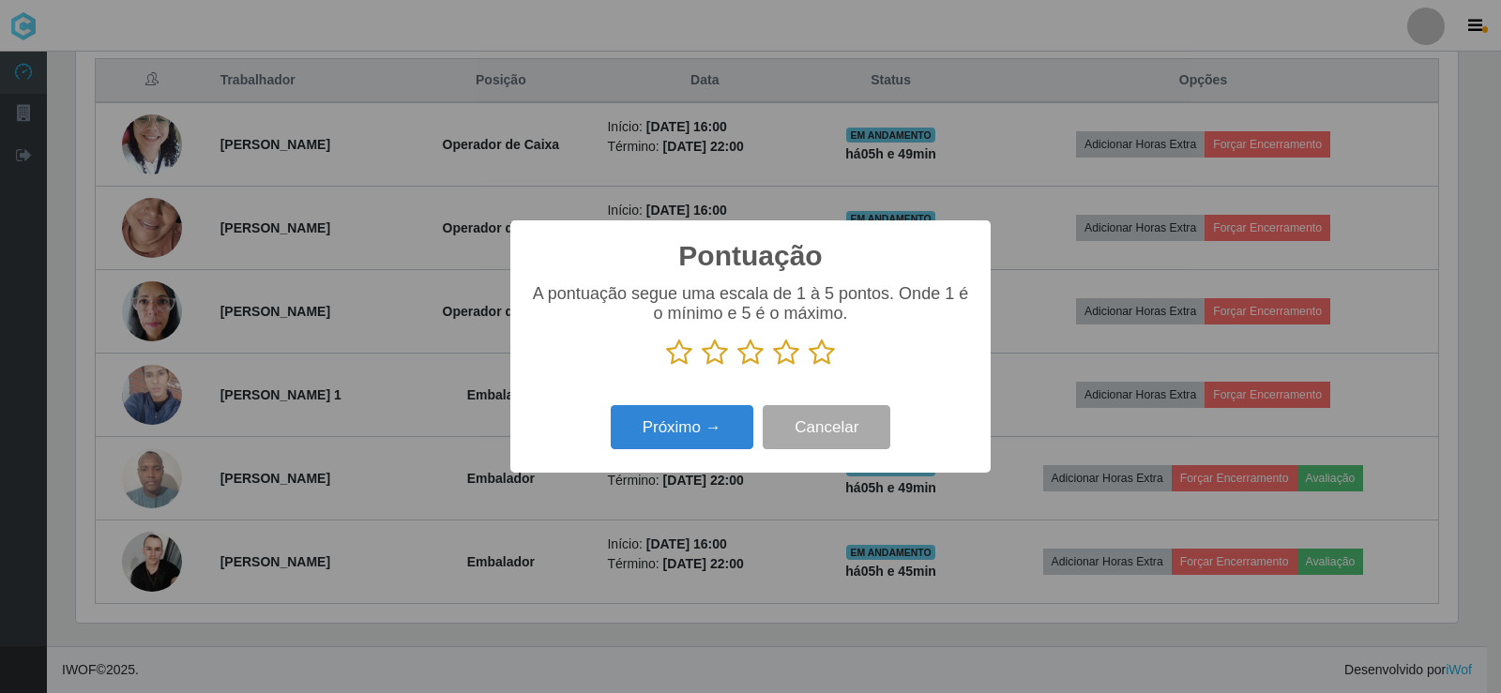
scroll to position [937867, 936874]
click at [820, 354] on icon at bounding box center [822, 353] width 26 height 28
click at [809, 367] on input "radio" at bounding box center [809, 367] width 0 height 0
click at [734, 431] on button "Próximo →" at bounding box center [682, 427] width 143 height 44
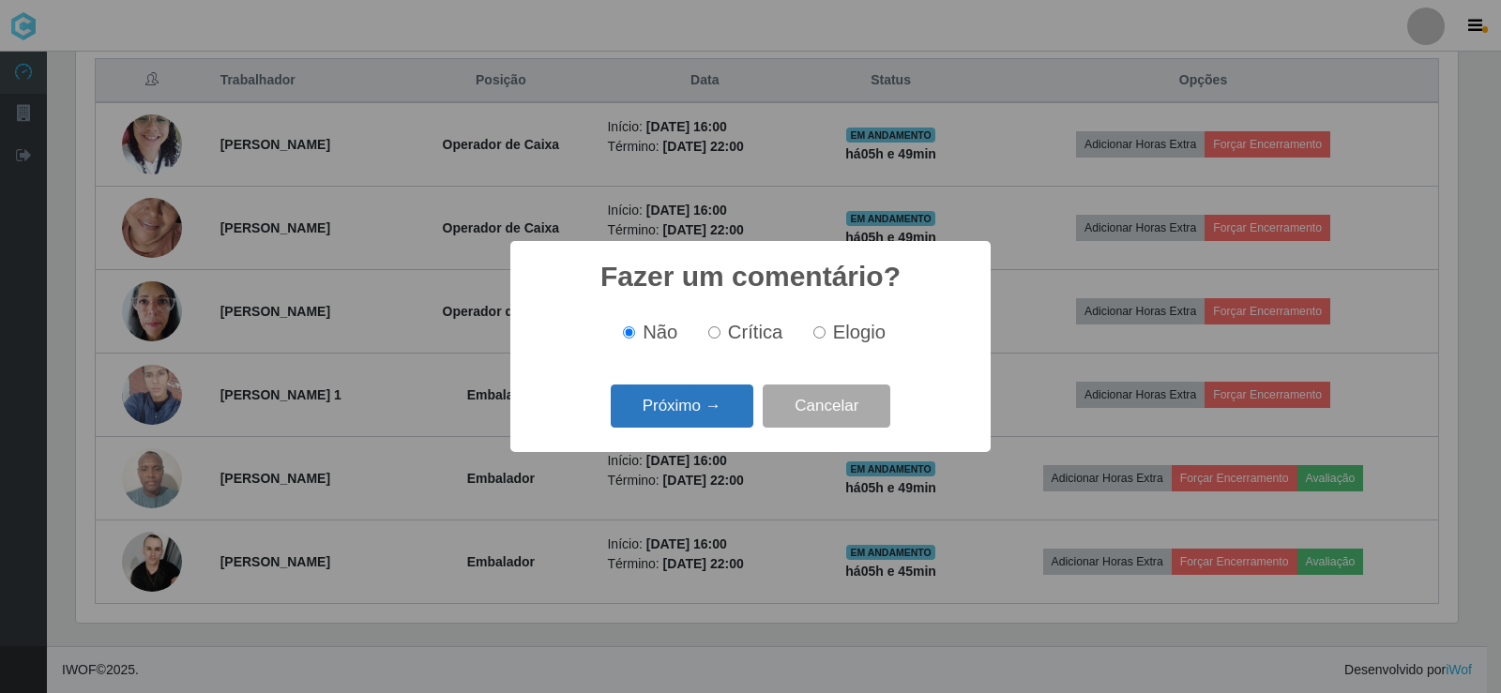
click at [708, 415] on button "Próximo →" at bounding box center [682, 407] width 143 height 44
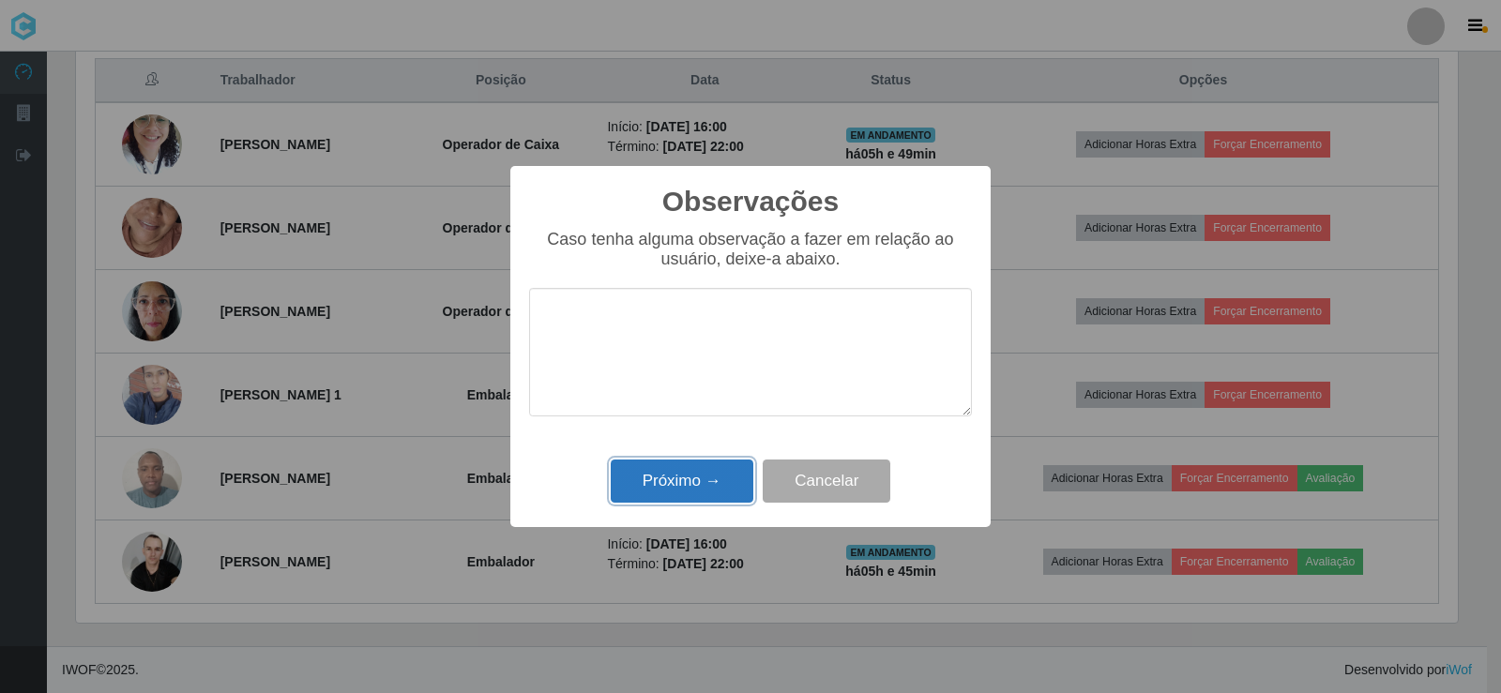
click at [696, 486] on button "Próximo →" at bounding box center [682, 482] width 143 height 44
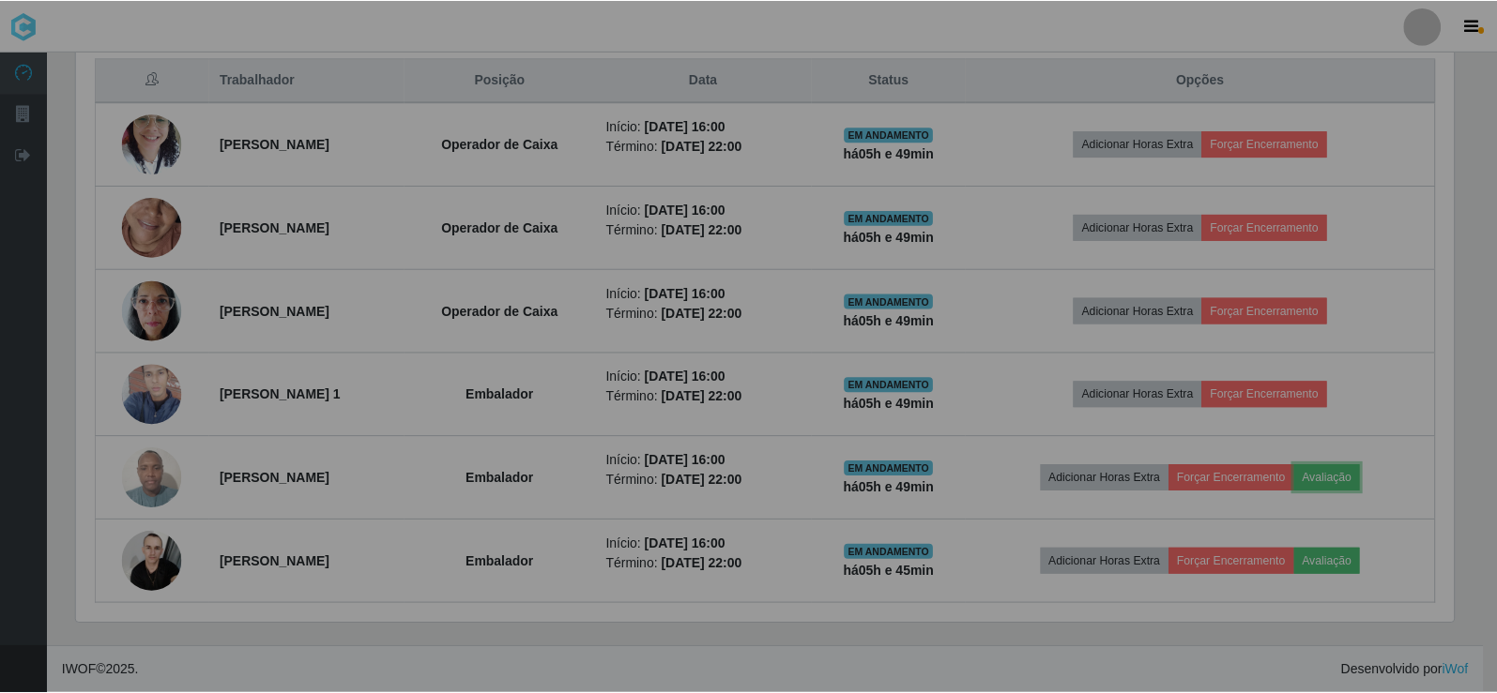
scroll to position [389, 1391]
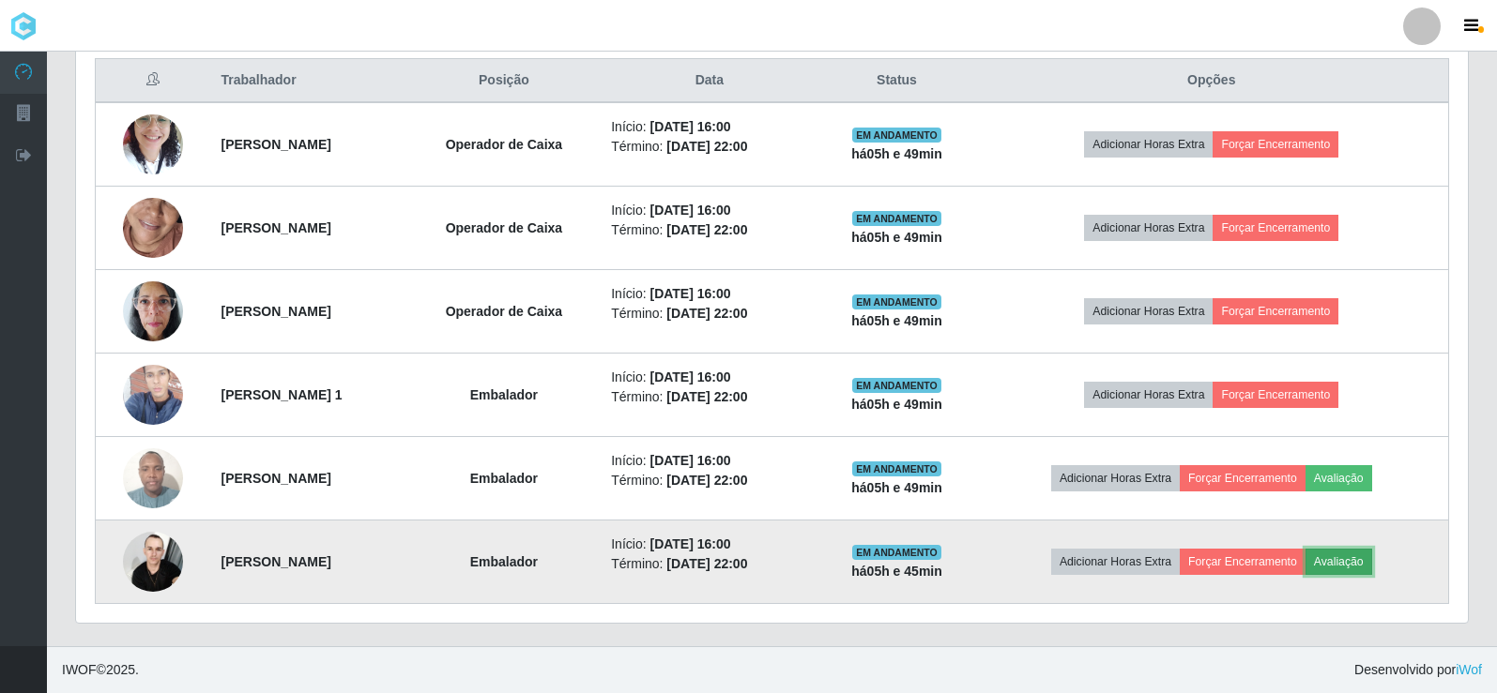
click at [1368, 553] on button "Avaliação" at bounding box center [1338, 562] width 67 height 26
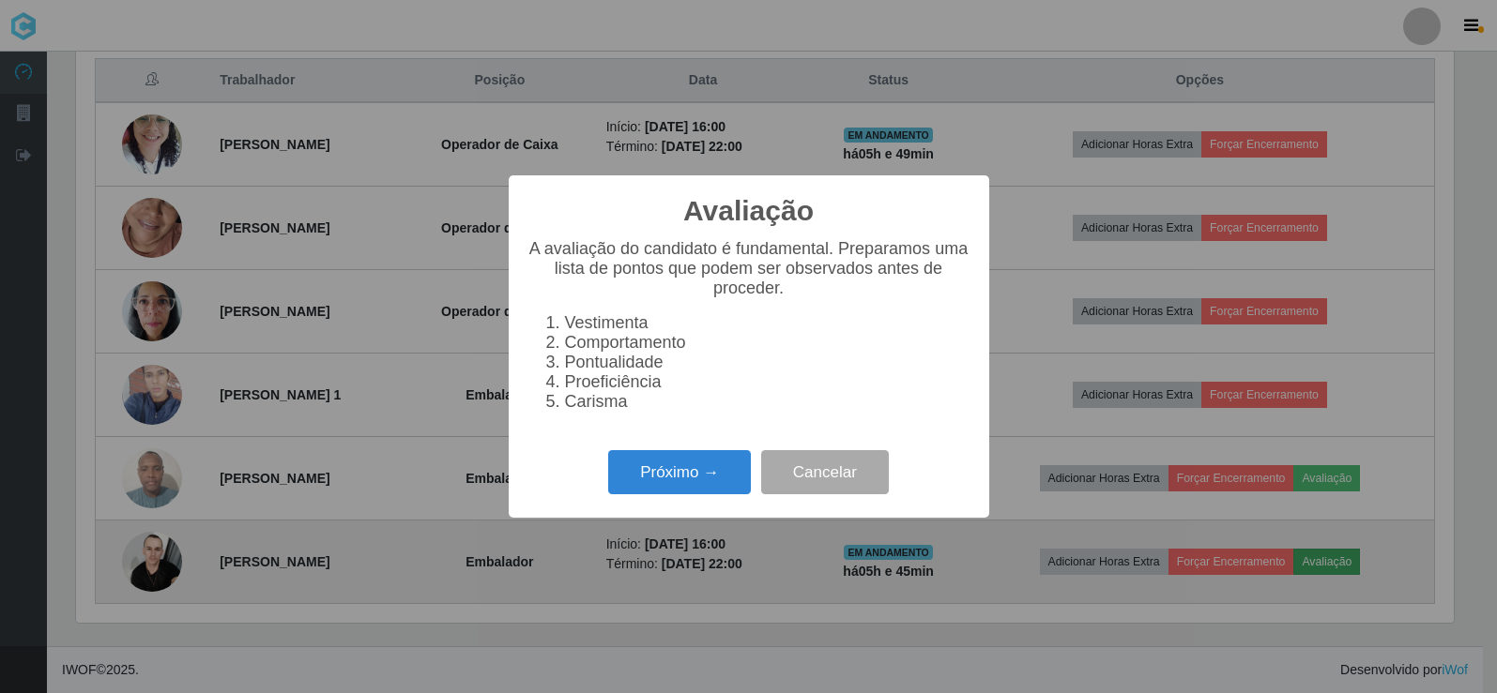
scroll to position [0, 0]
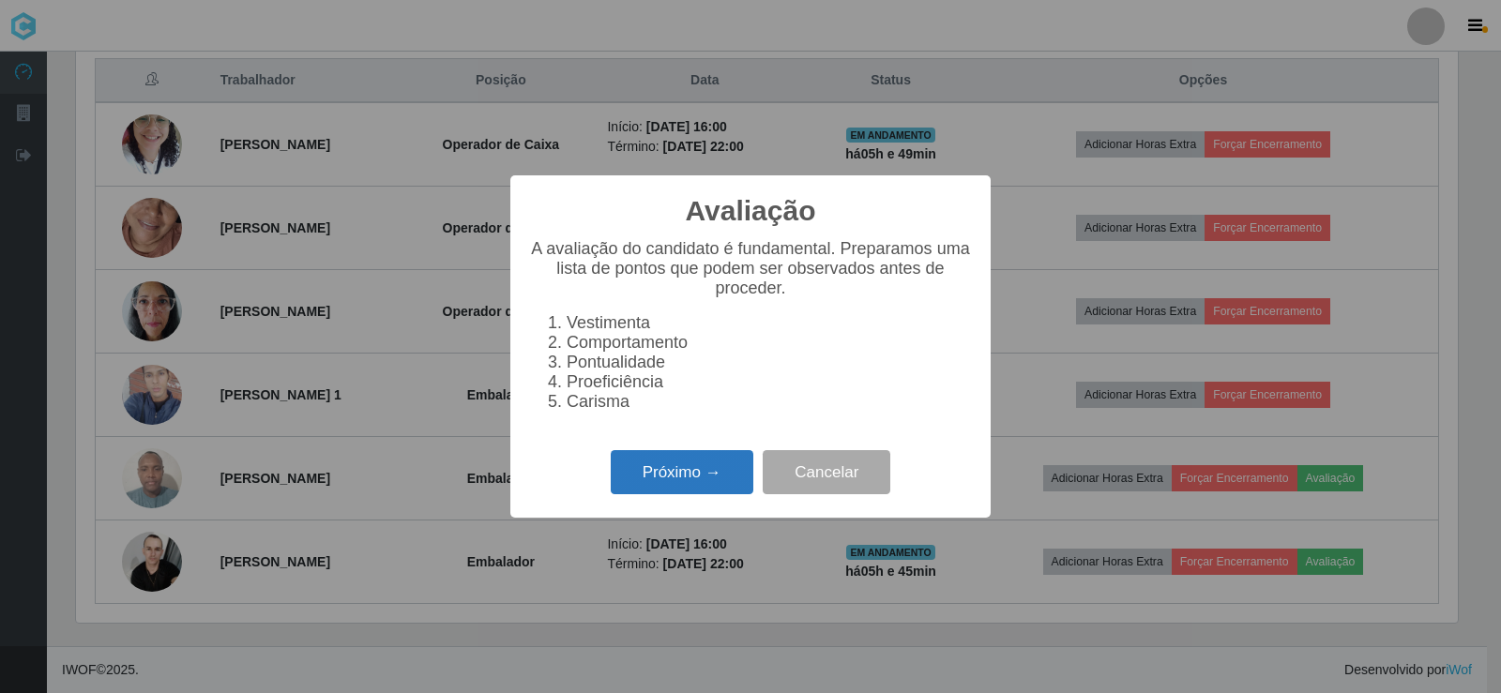
click at [698, 494] on button "Próximo →" at bounding box center [682, 472] width 143 height 44
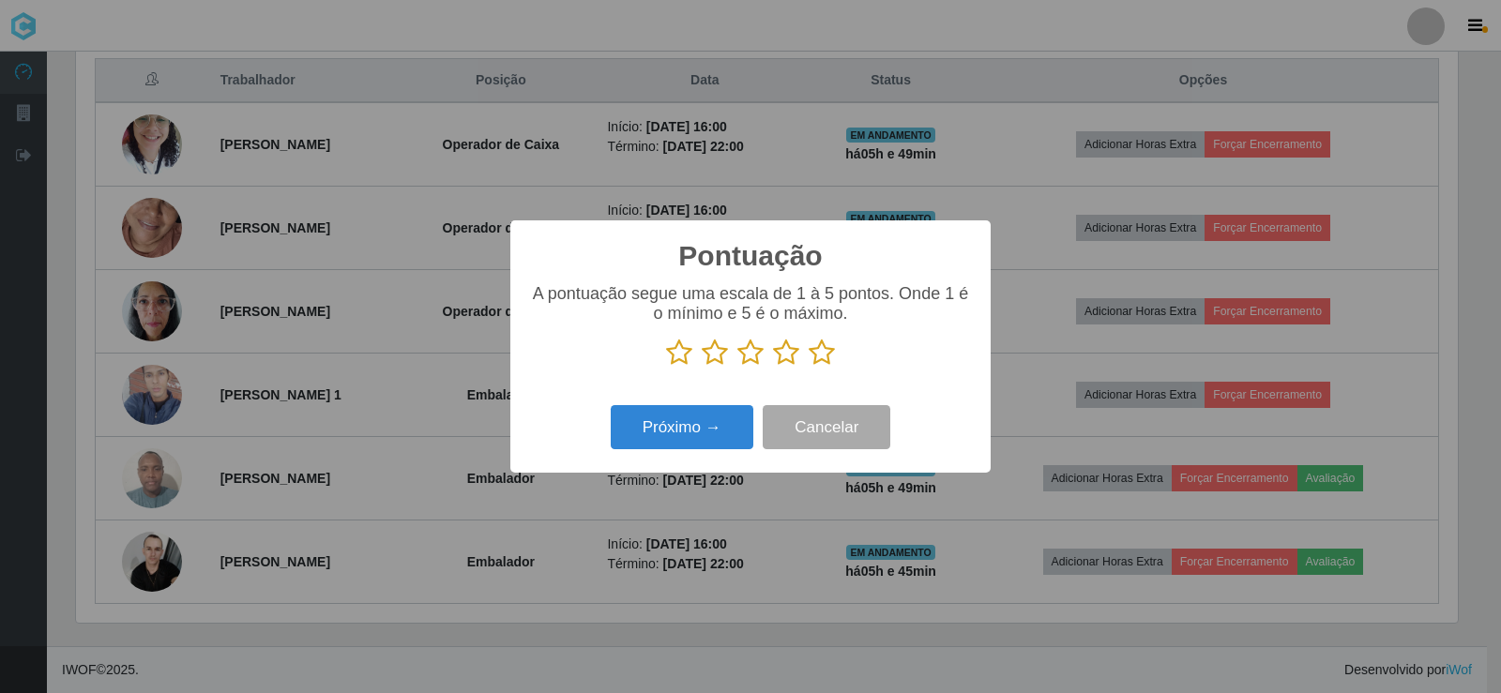
click at [827, 361] on icon at bounding box center [822, 353] width 26 height 28
click at [809, 367] on input "radio" at bounding box center [809, 367] width 0 height 0
click at [710, 445] on button "Próximo →" at bounding box center [682, 427] width 143 height 44
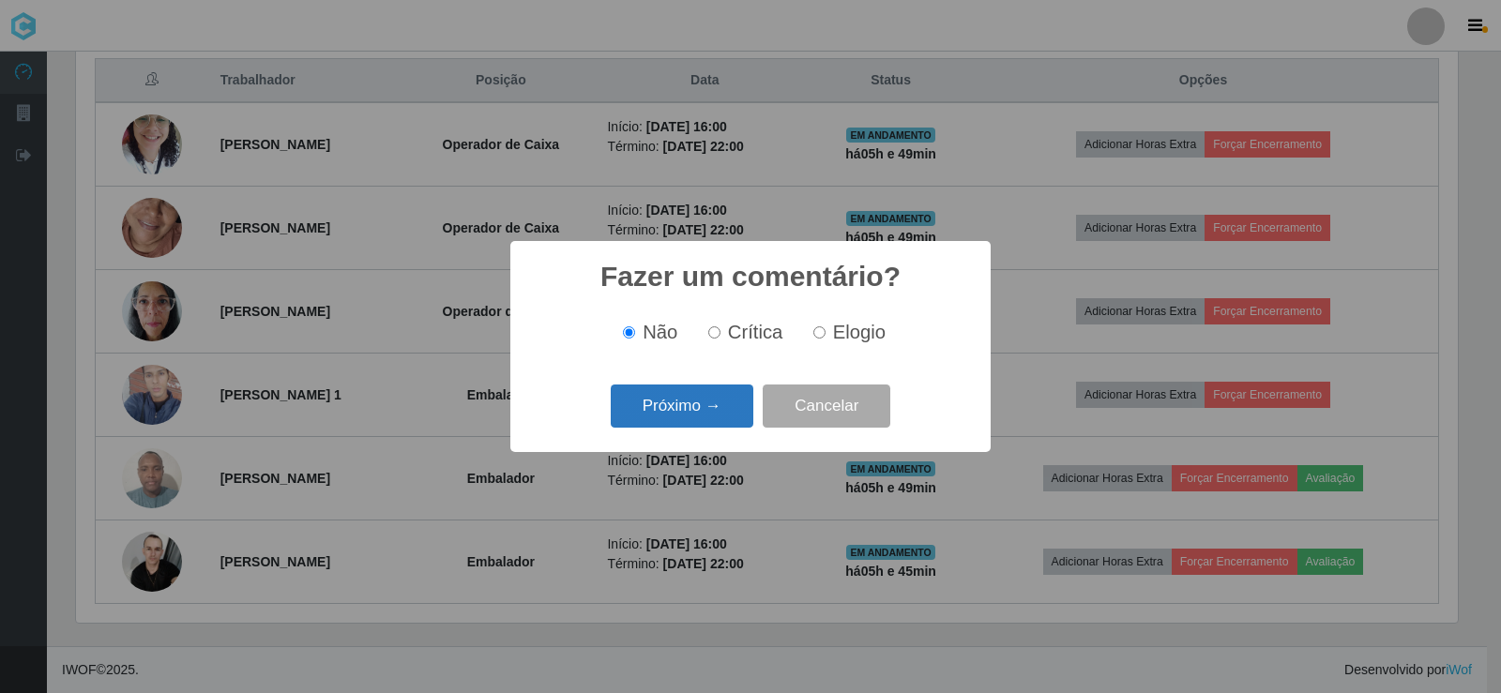
click at [706, 420] on button "Próximo →" at bounding box center [682, 407] width 143 height 44
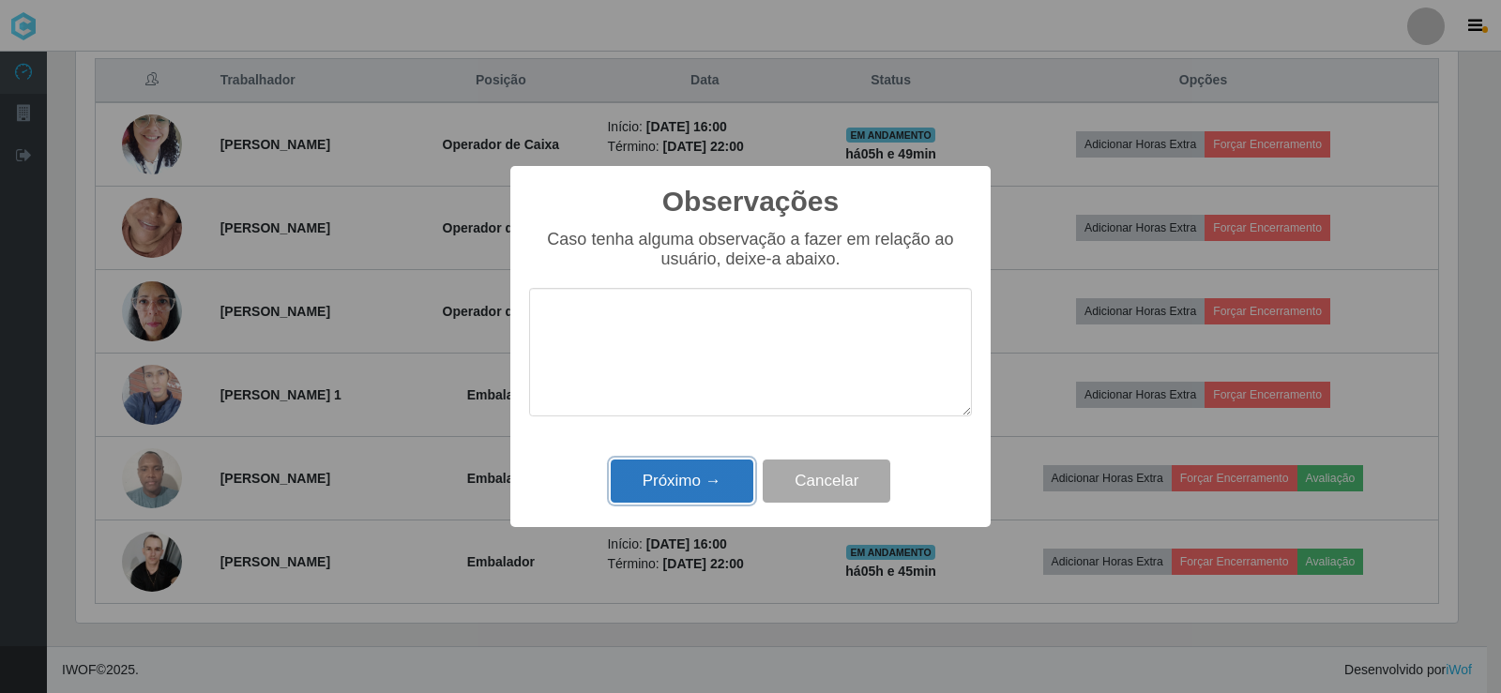
click at [671, 495] on button "Próximo →" at bounding box center [682, 482] width 143 height 44
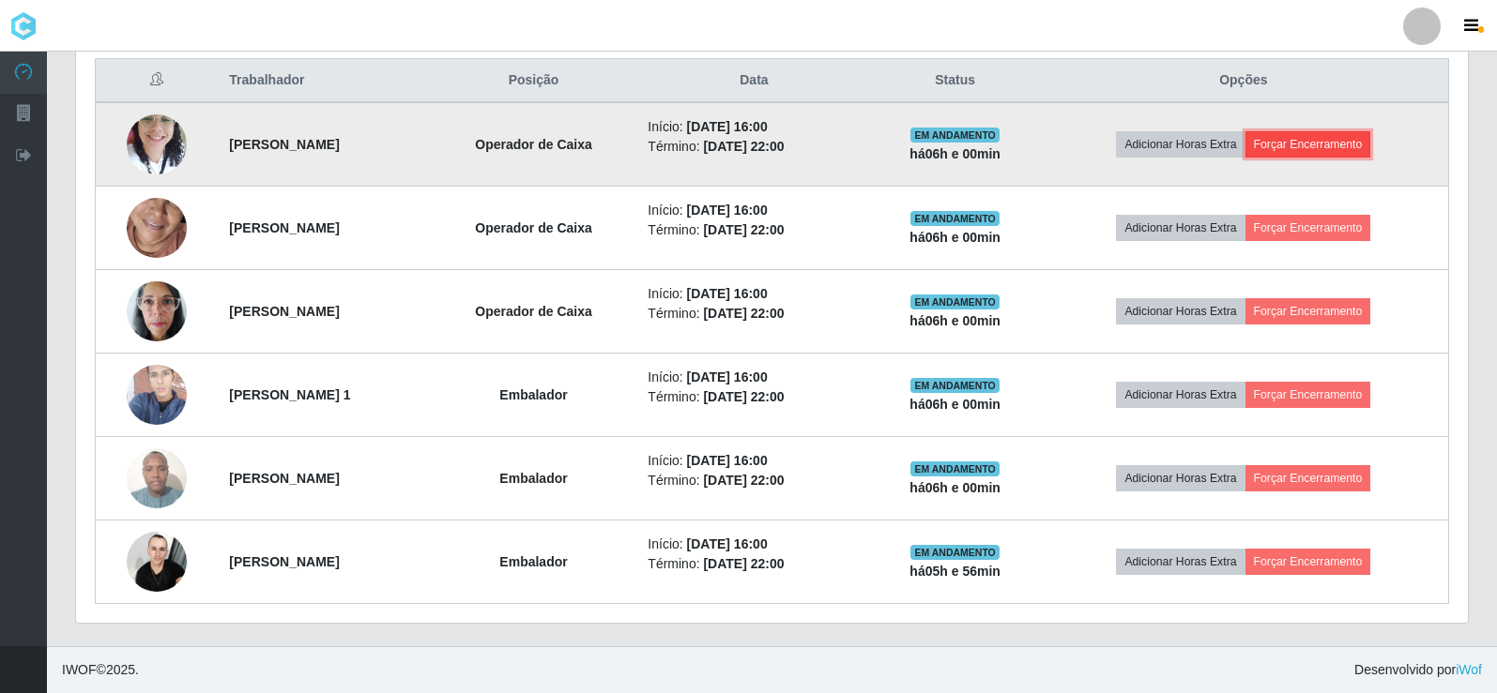
click at [1341, 152] on button "Forçar Encerramento" at bounding box center [1308, 144] width 126 height 26
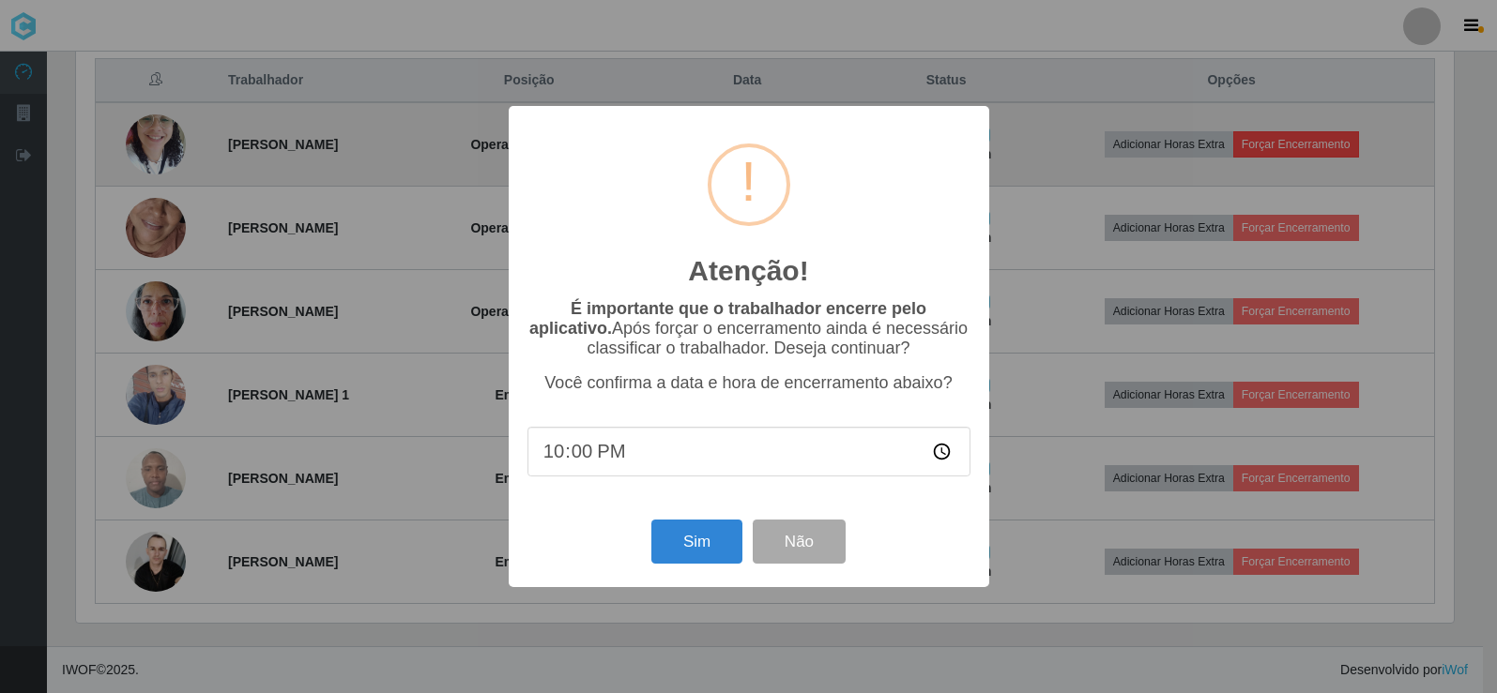
scroll to position [389, 1382]
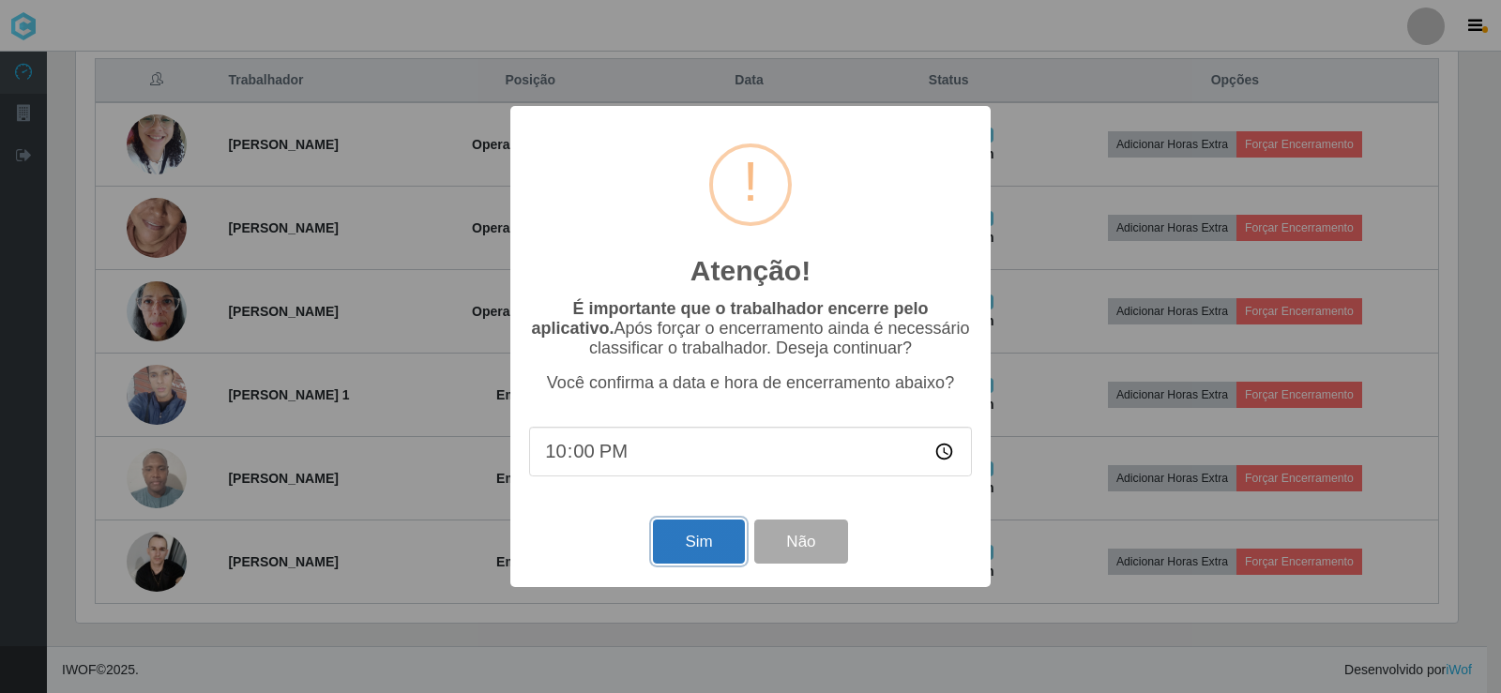
click at [715, 554] on button "Sim" at bounding box center [698, 542] width 91 height 44
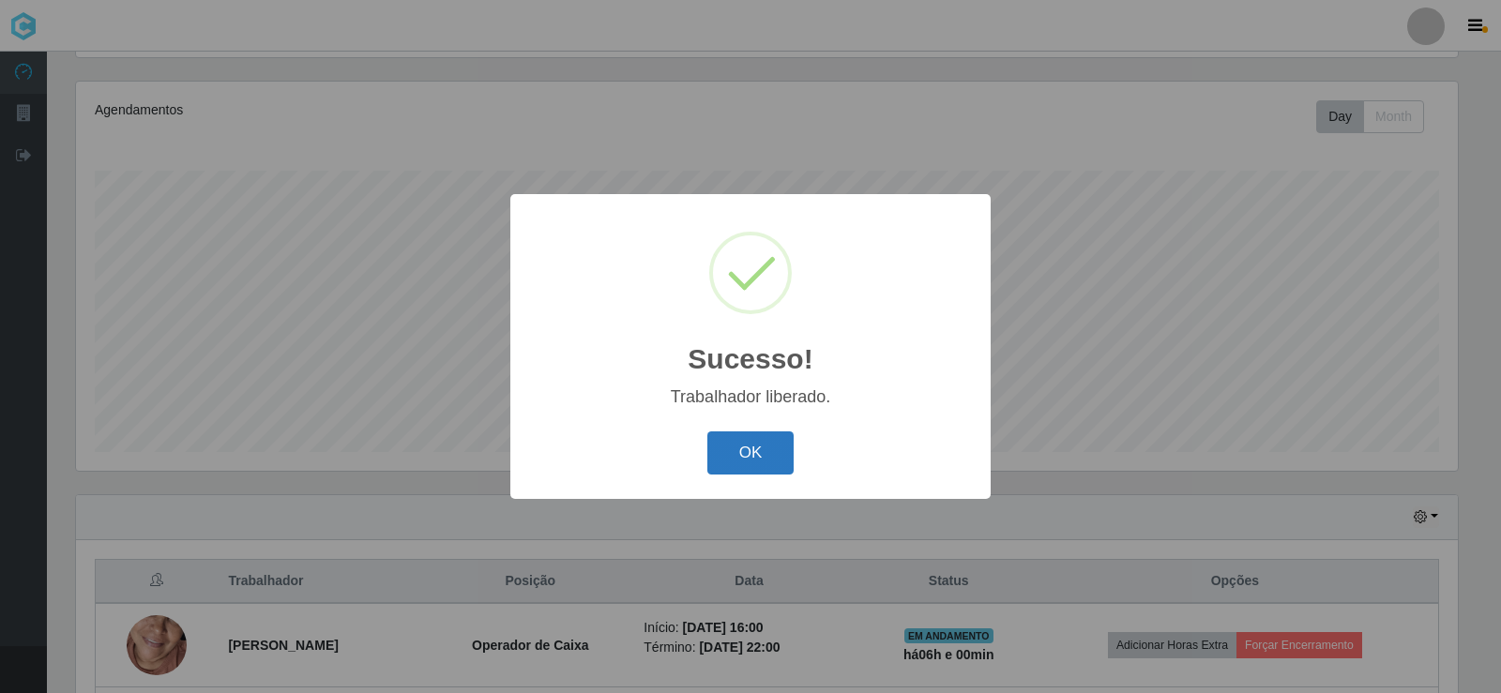
click at [766, 456] on button "OK" at bounding box center [750, 454] width 87 height 44
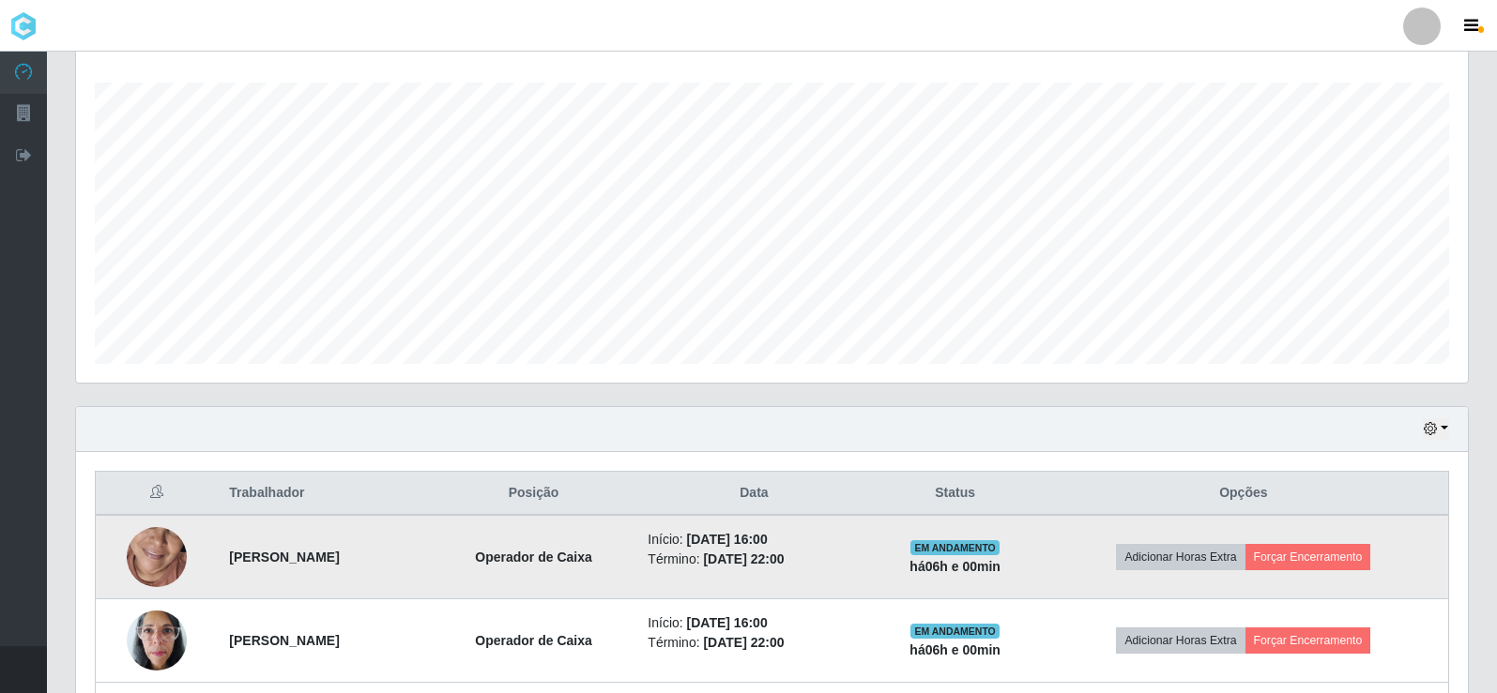
scroll to position [406, 0]
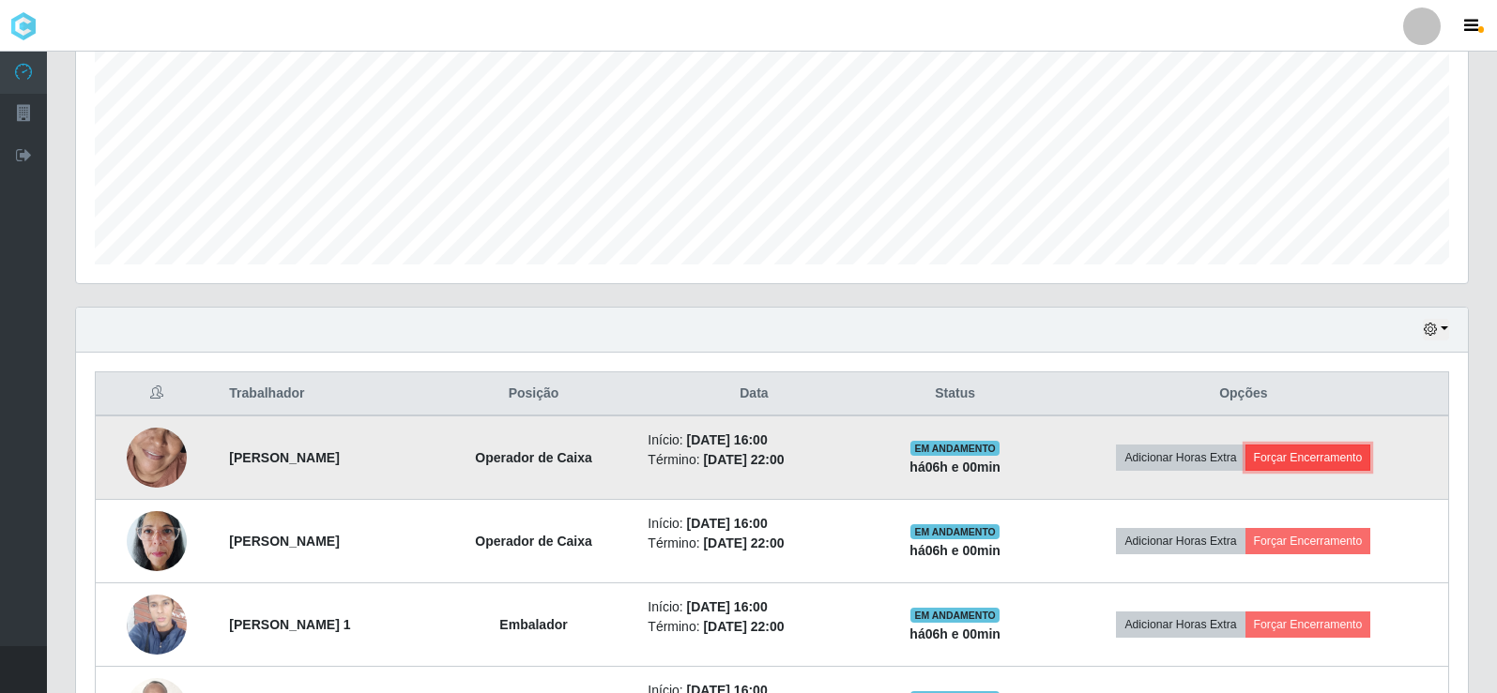
click at [1369, 456] on button "Forçar Encerramento" at bounding box center [1308, 458] width 126 height 26
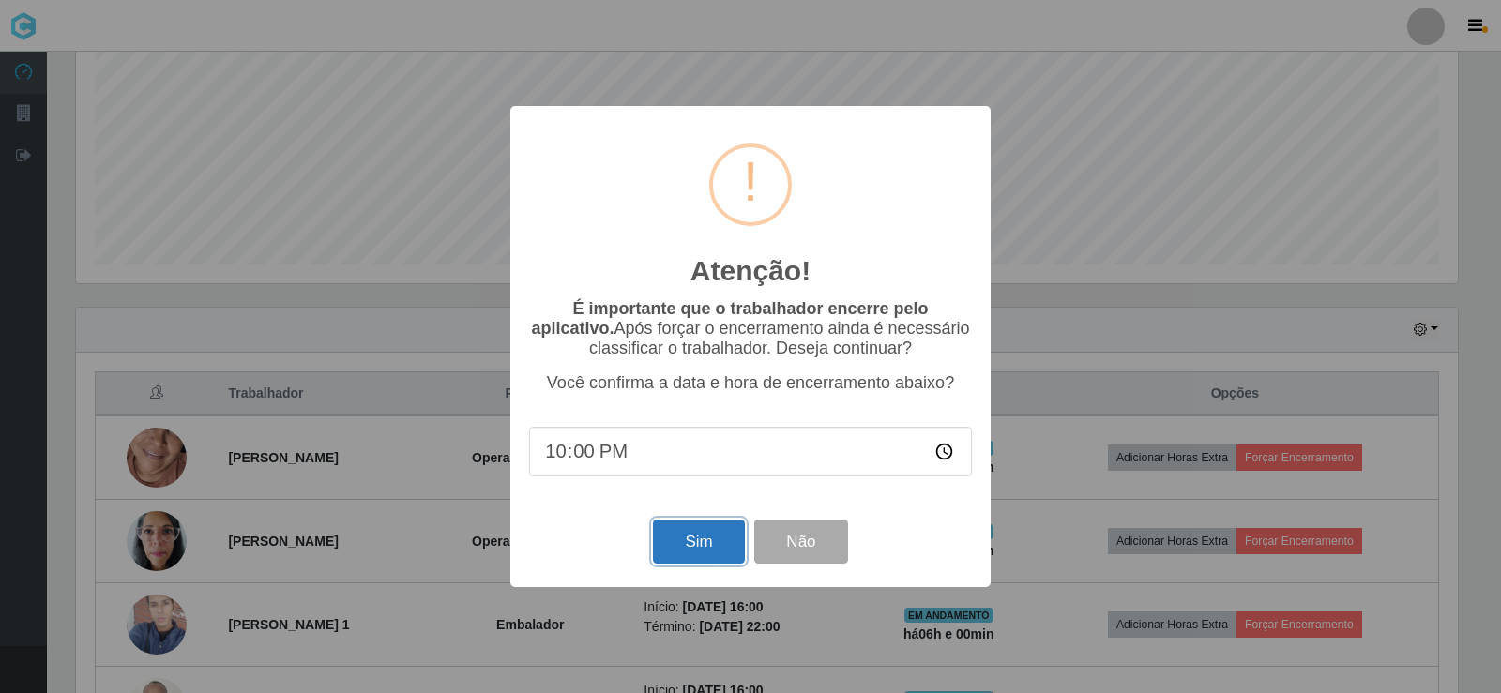
click at [708, 553] on button "Sim" at bounding box center [698, 542] width 91 height 44
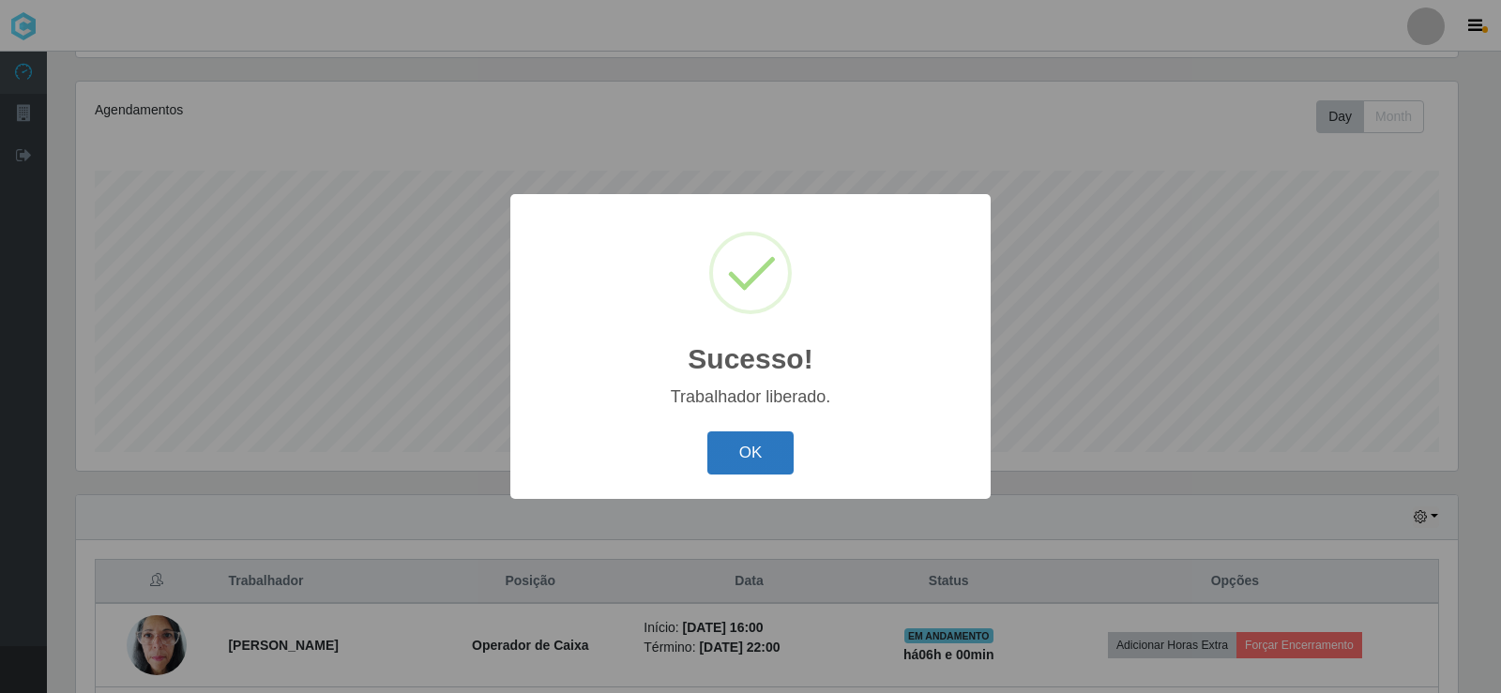
click at [751, 458] on button "OK" at bounding box center [750, 454] width 87 height 44
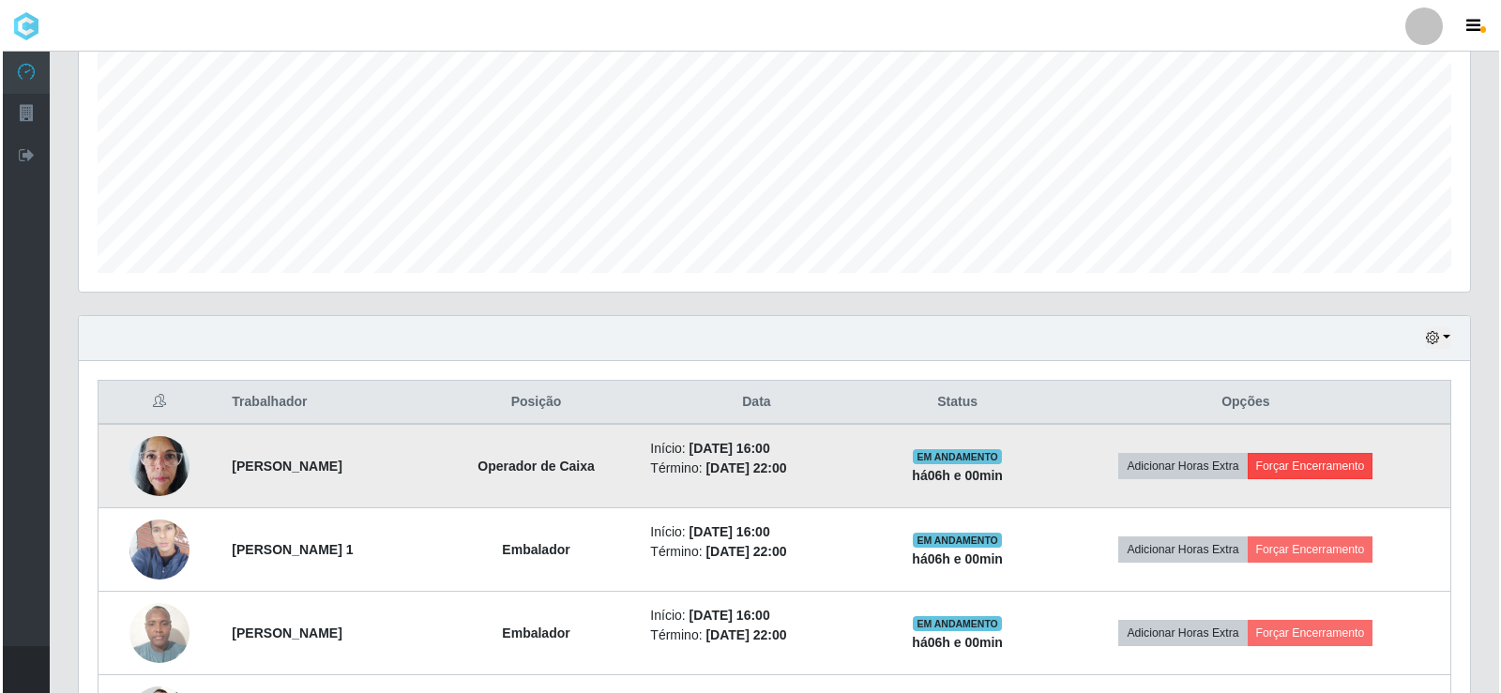
scroll to position [406, 0]
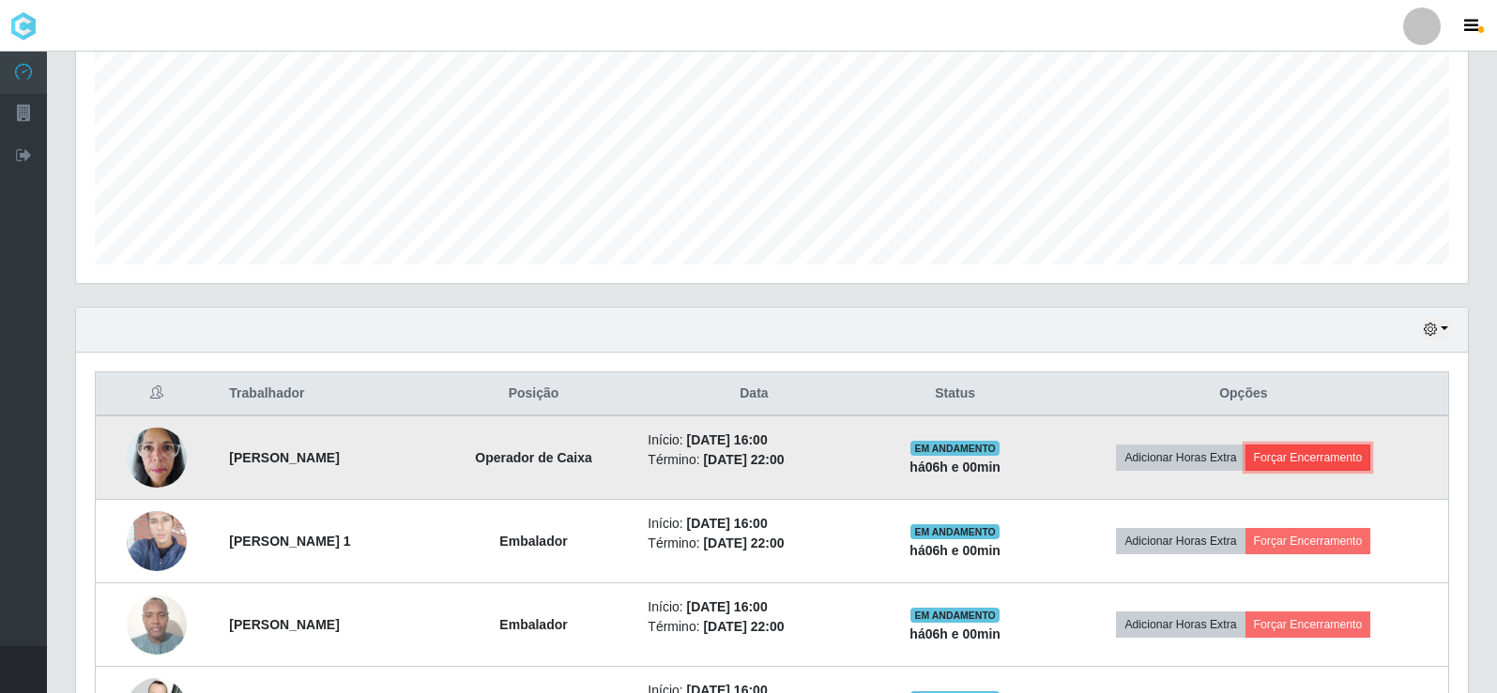
click at [1335, 455] on button "Forçar Encerramento" at bounding box center [1308, 458] width 126 height 26
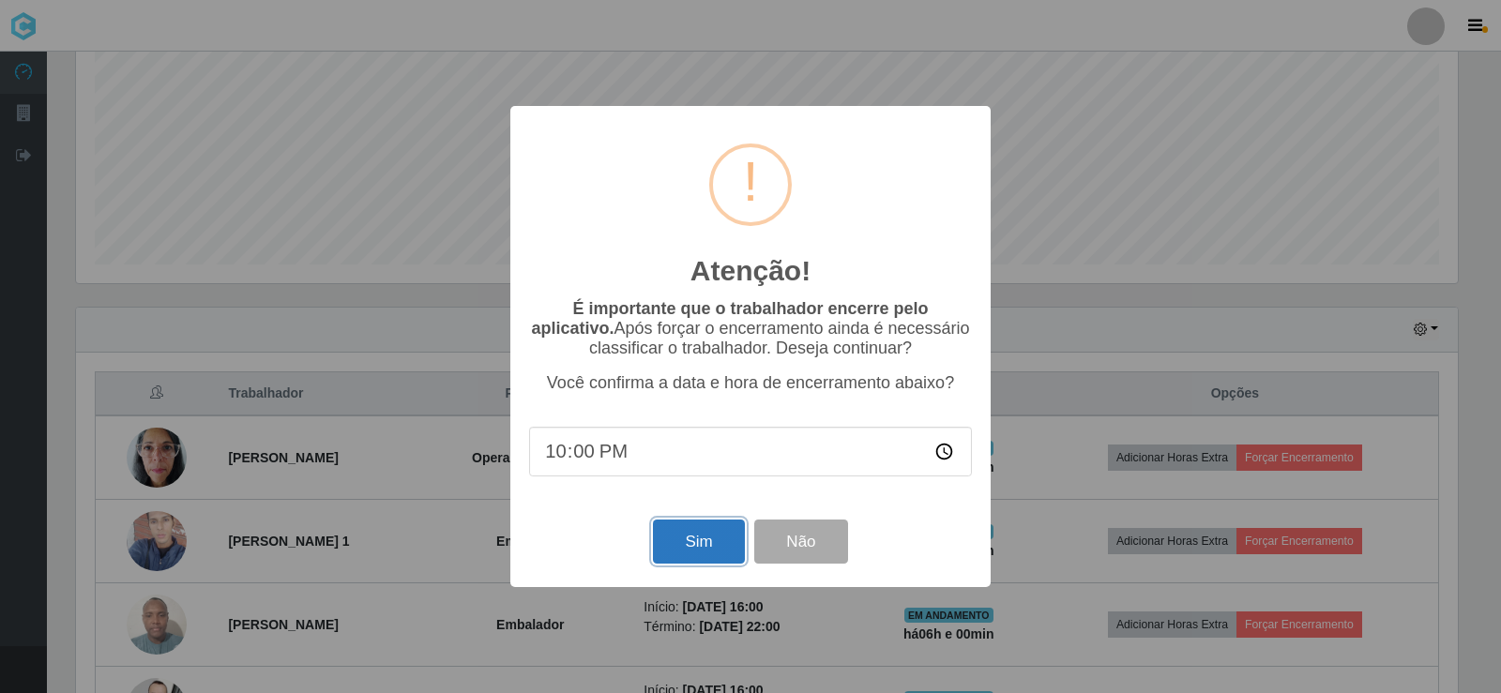
click at [715, 554] on button "Sim" at bounding box center [698, 542] width 91 height 44
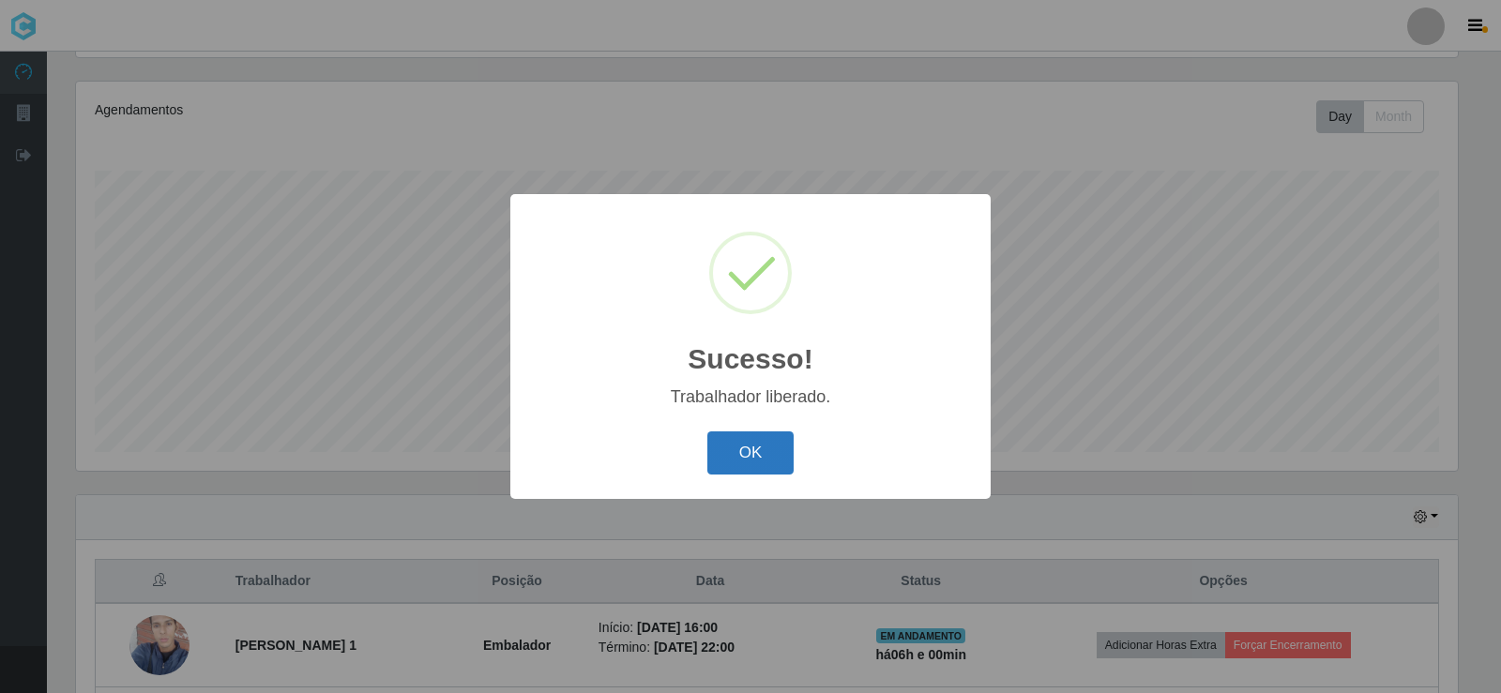
click at [785, 448] on button "OK" at bounding box center [750, 454] width 87 height 44
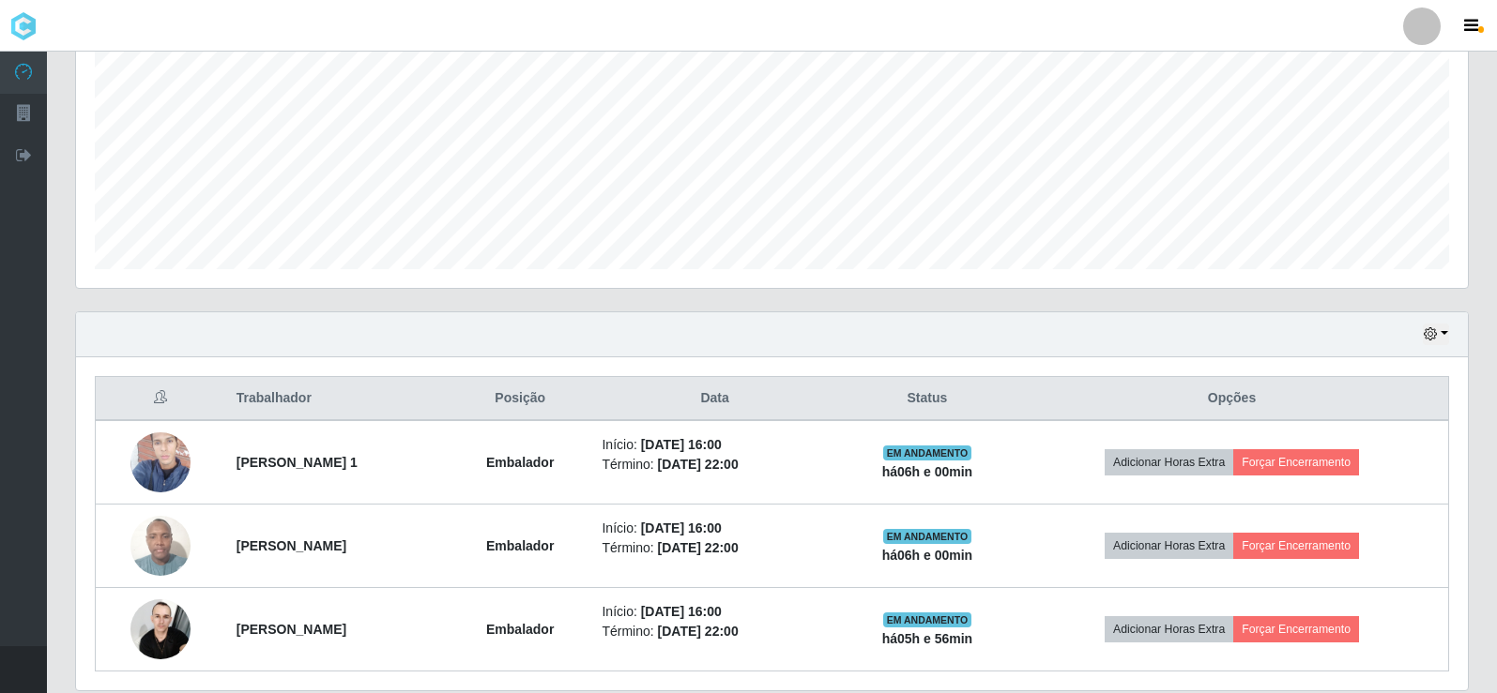
scroll to position [406, 0]
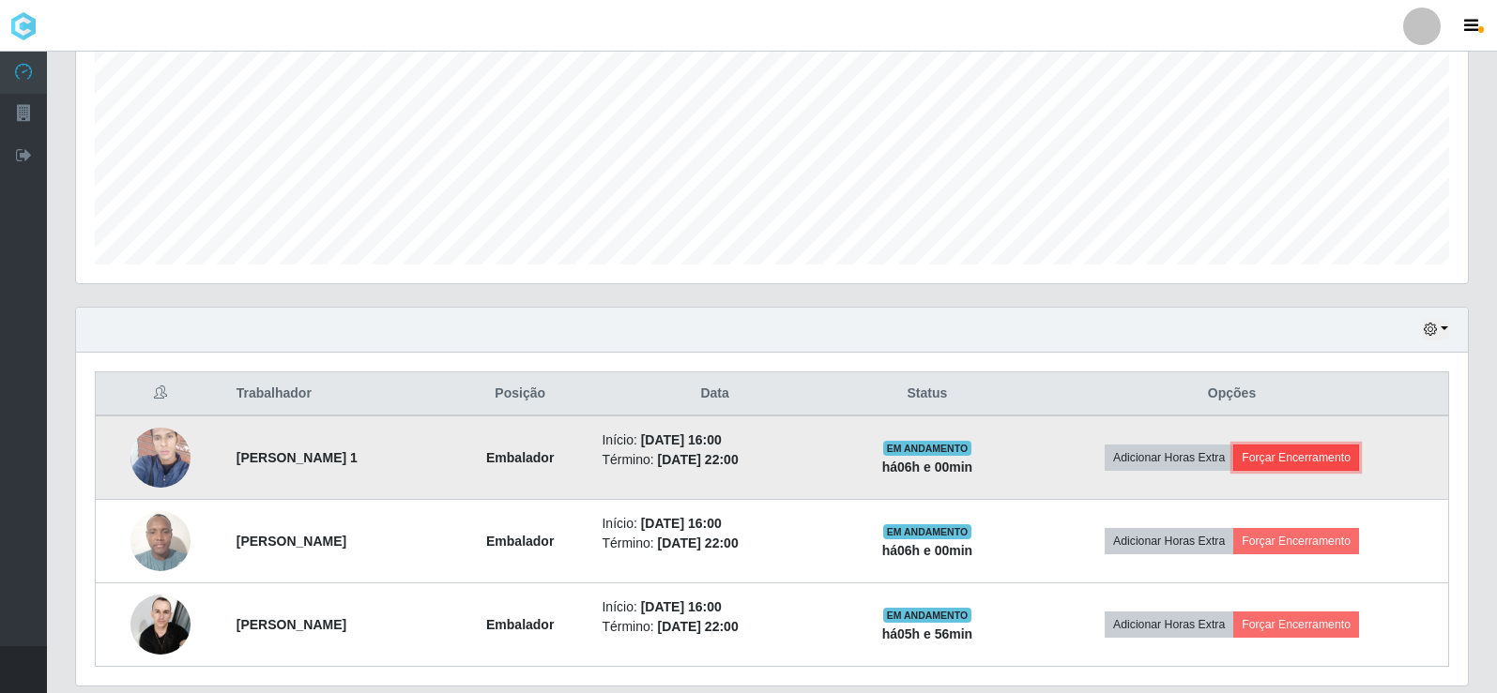
click at [1345, 455] on button "Forçar Encerramento" at bounding box center [1296, 458] width 126 height 26
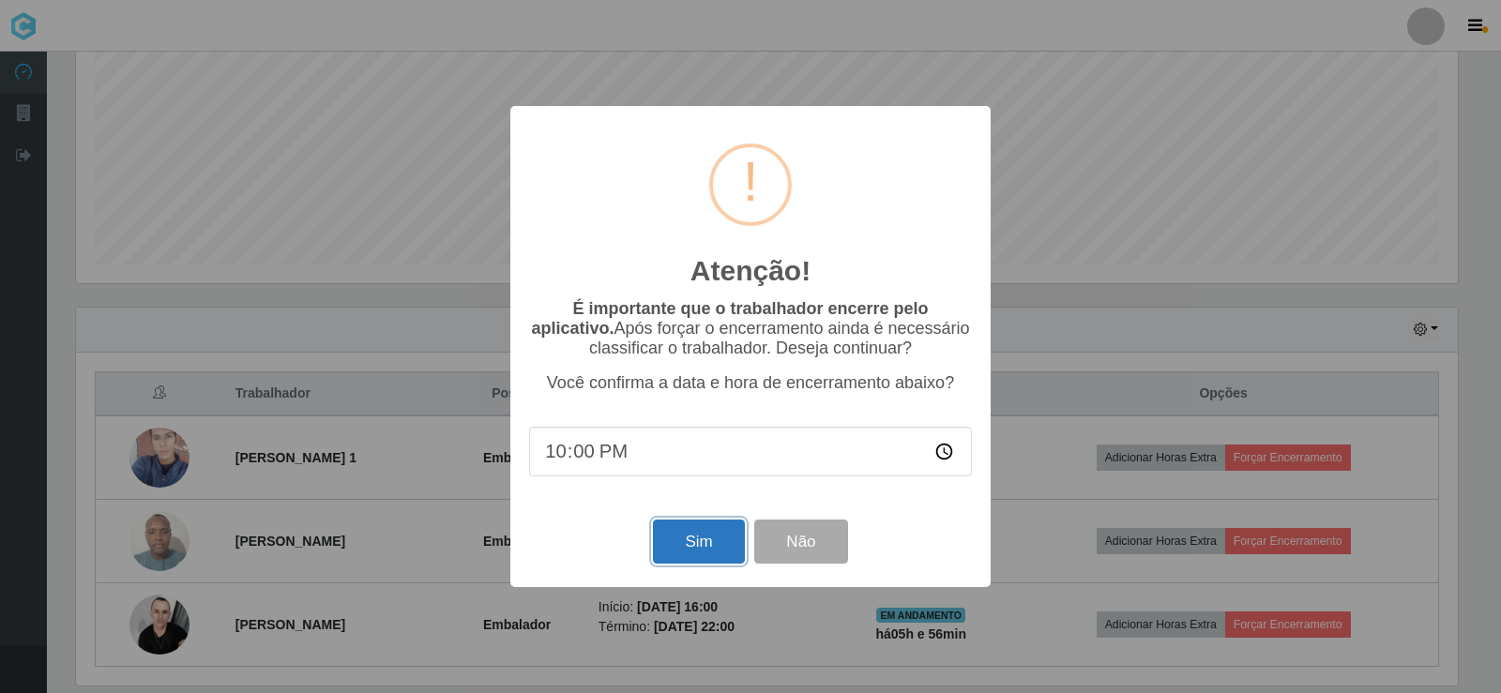
click at [687, 564] on button "Sim" at bounding box center [698, 542] width 91 height 44
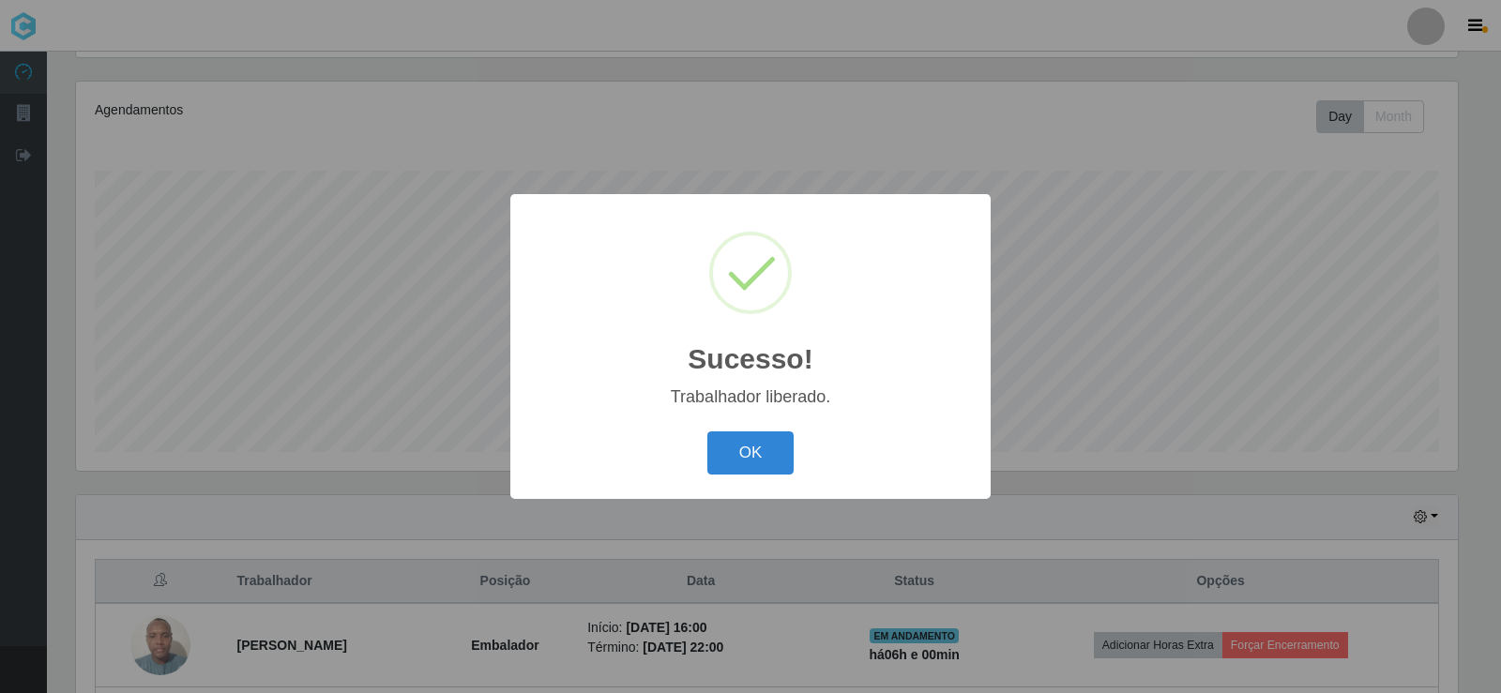
drag, startPoint x: 780, startPoint y: 458, endPoint x: 813, endPoint y: 447, distance: 34.7
click at [779, 458] on button "OK" at bounding box center [750, 454] width 87 height 44
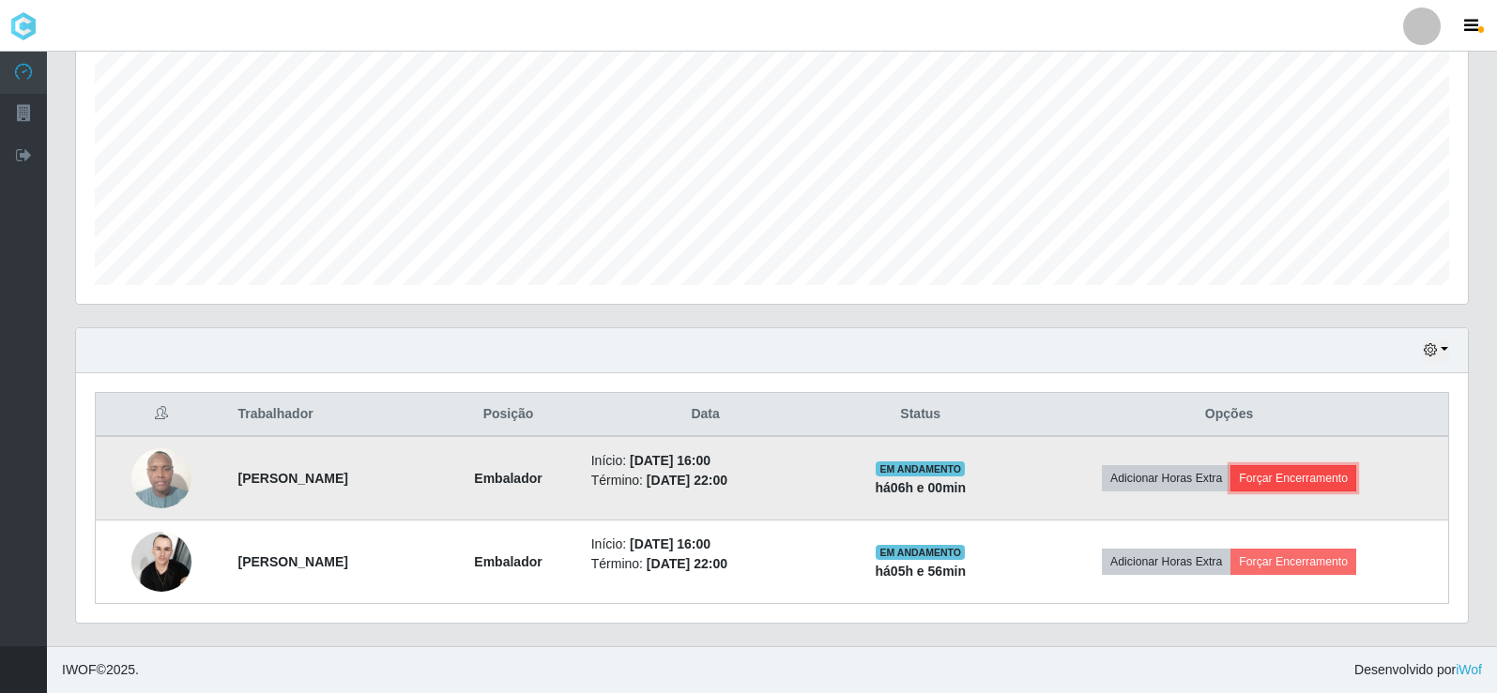
click at [1325, 479] on button "Forçar Encerramento" at bounding box center [1293, 478] width 126 height 26
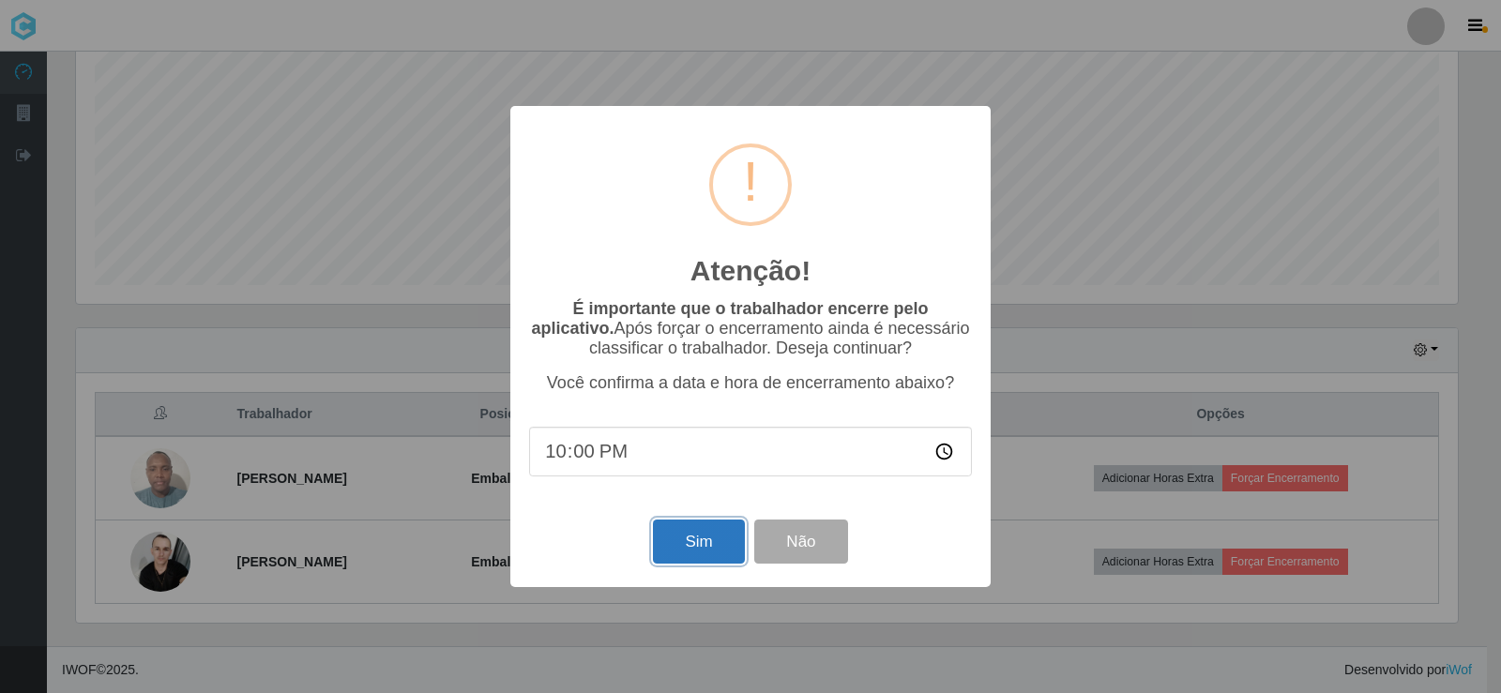
click at [681, 542] on button "Sim" at bounding box center [698, 542] width 91 height 44
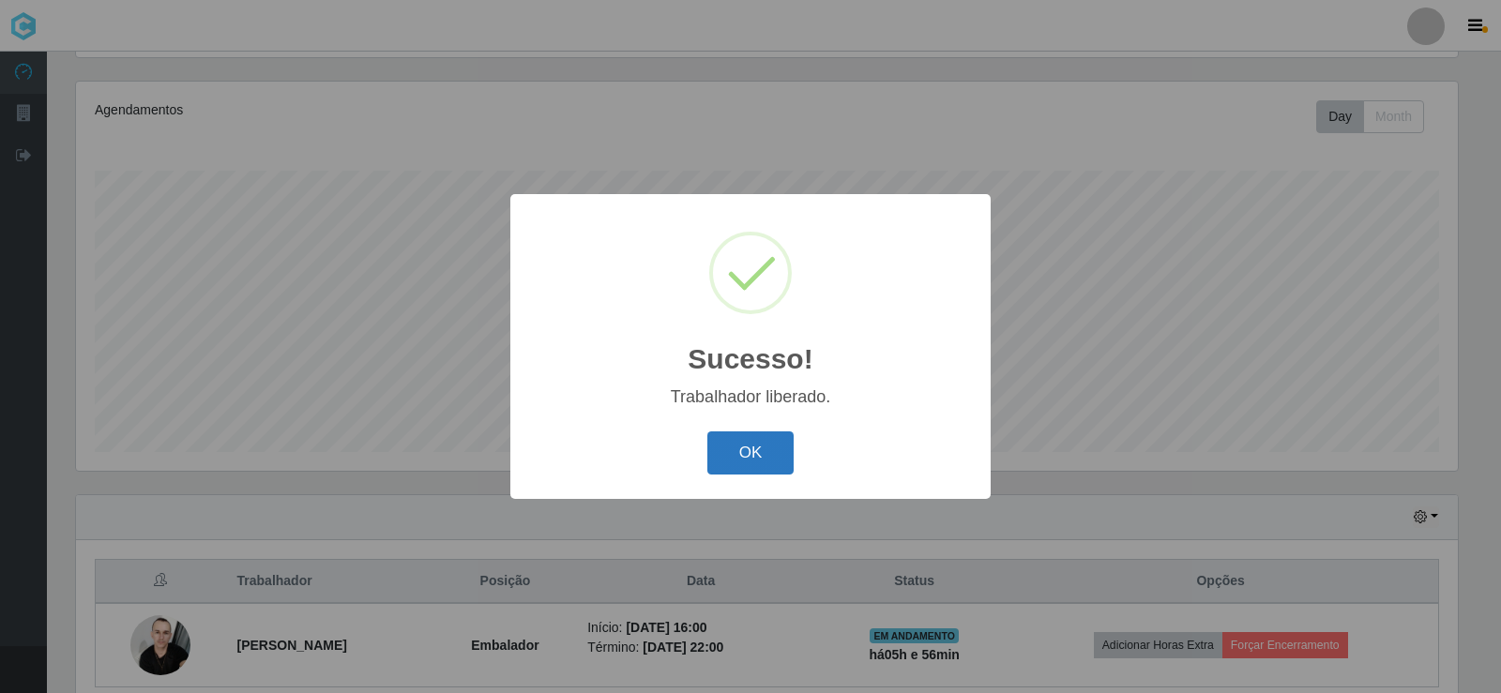
click at [767, 435] on button "OK" at bounding box center [750, 454] width 87 height 44
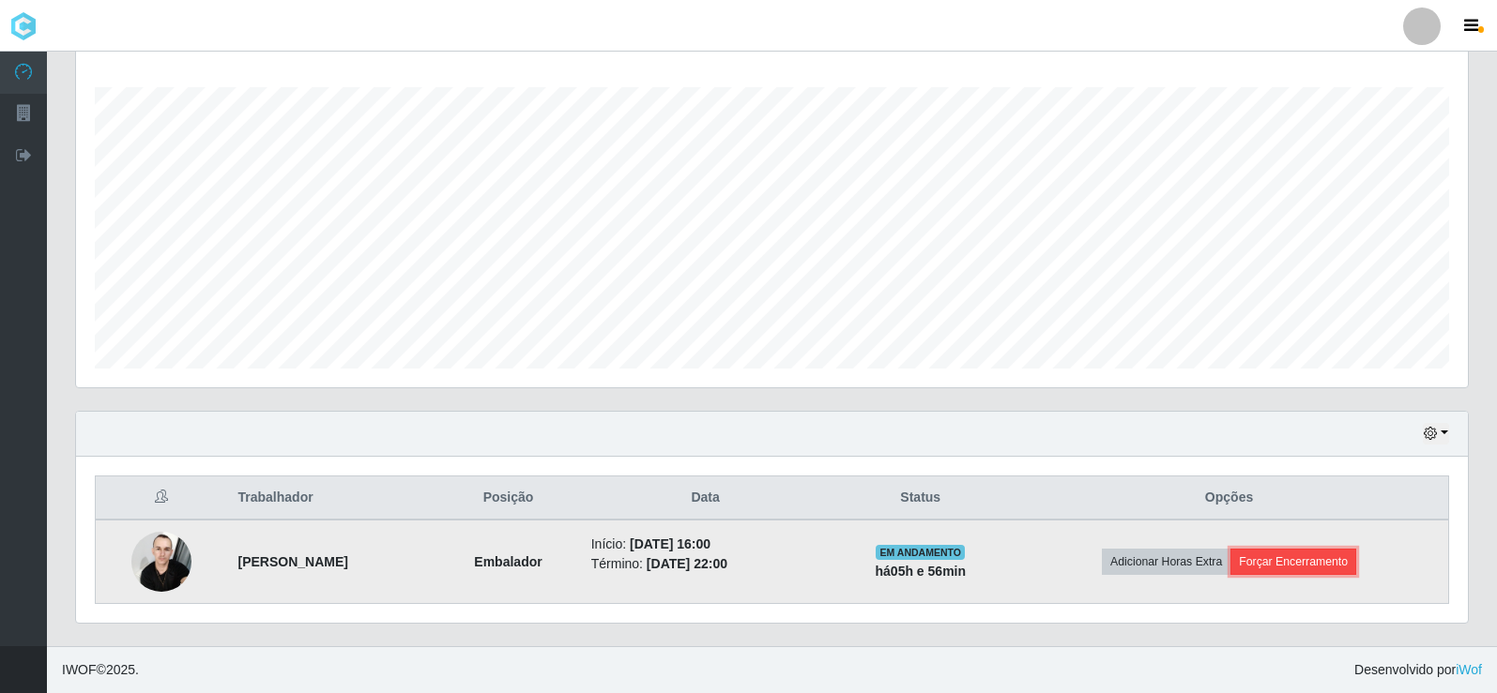
click at [1324, 555] on button "Forçar Encerramento" at bounding box center [1293, 562] width 126 height 26
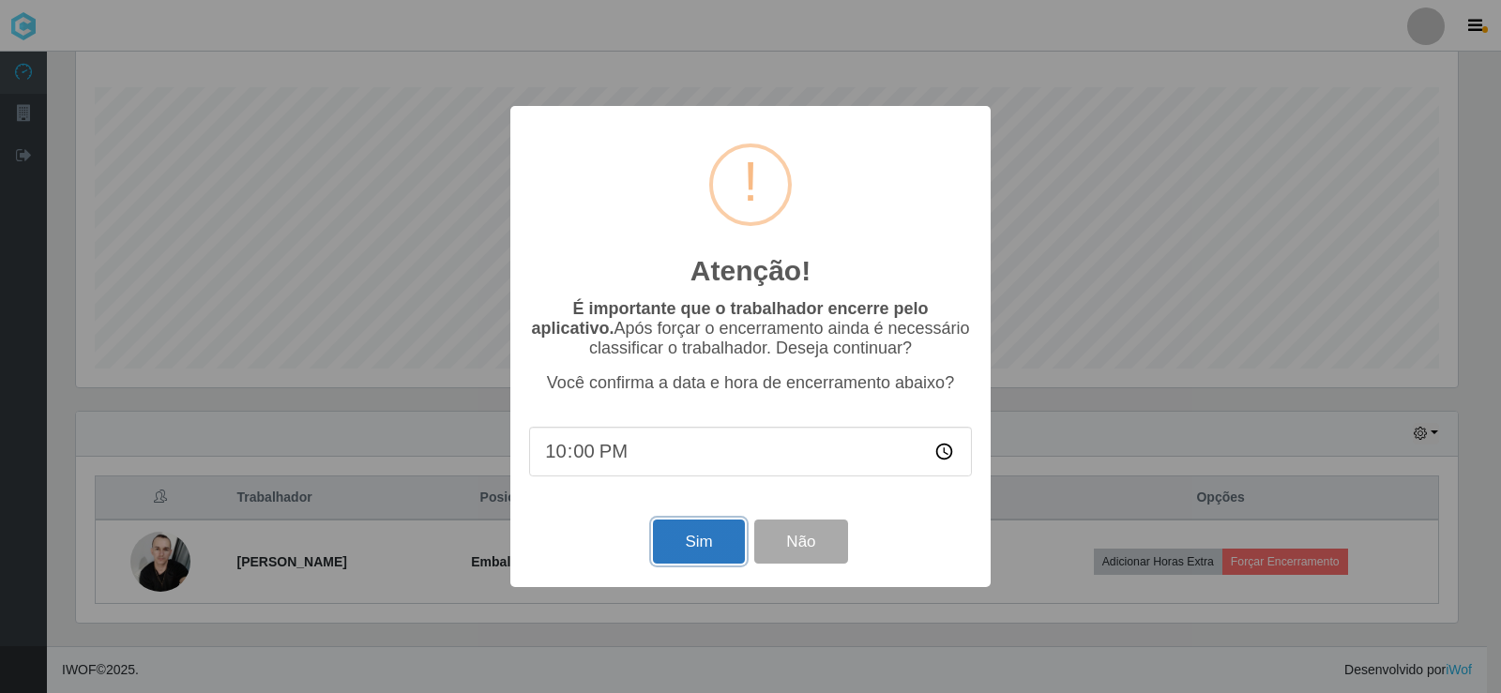
click at [691, 540] on button "Sim" at bounding box center [698, 542] width 91 height 44
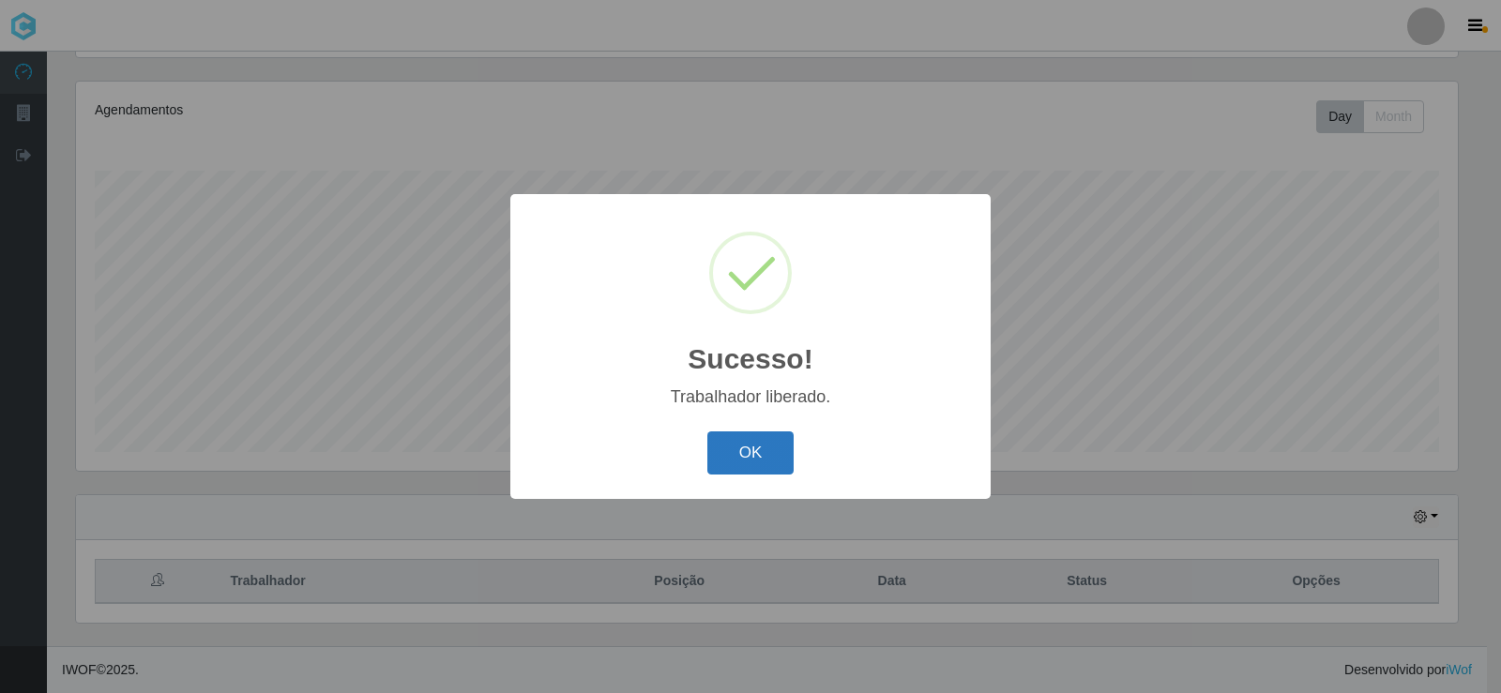
click at [765, 463] on button "OK" at bounding box center [750, 454] width 87 height 44
